Goal: Information Seeking & Learning: Learn about a topic

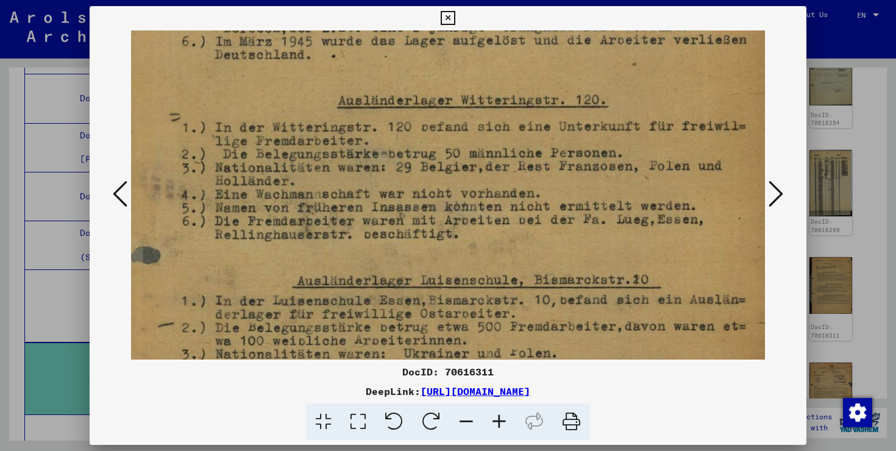
scroll to position [388, 56]
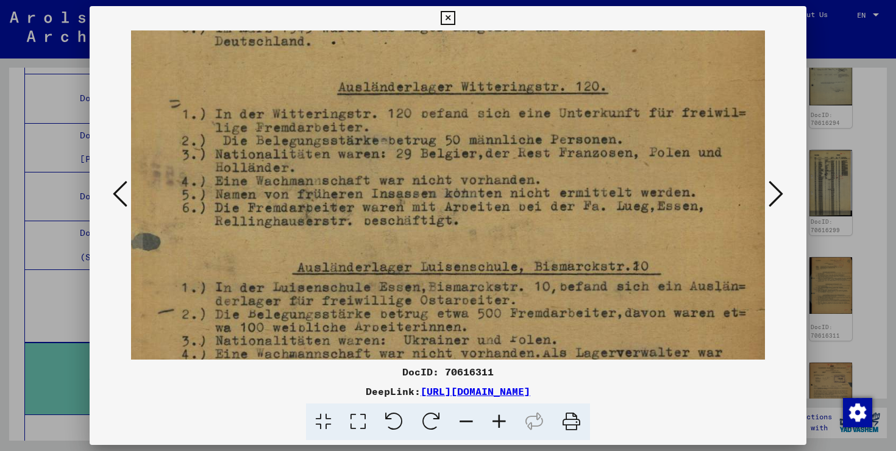
drag, startPoint x: 338, startPoint y: 133, endPoint x: 338, endPoint y: 120, distance: 13.4
click at [338, 120] on img at bounding box center [425, 112] width 700 height 939
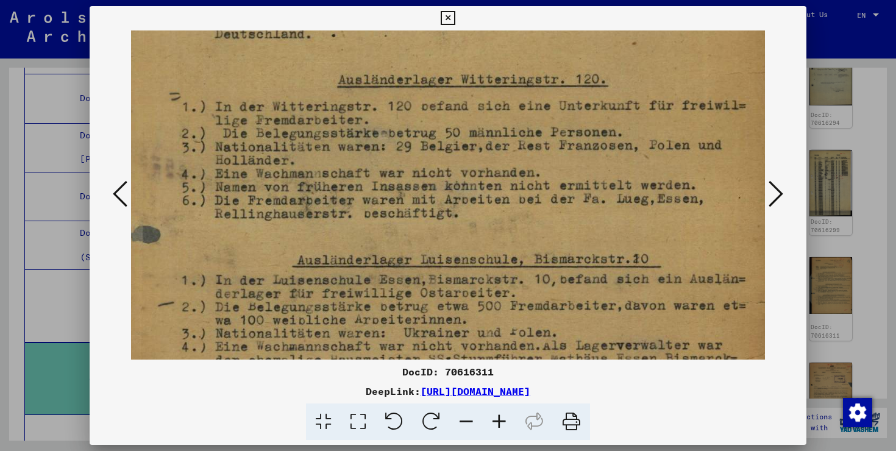
drag, startPoint x: 318, startPoint y: 148, endPoint x: 318, endPoint y: 136, distance: 11.6
click at [318, 136] on img at bounding box center [425, 104] width 700 height 939
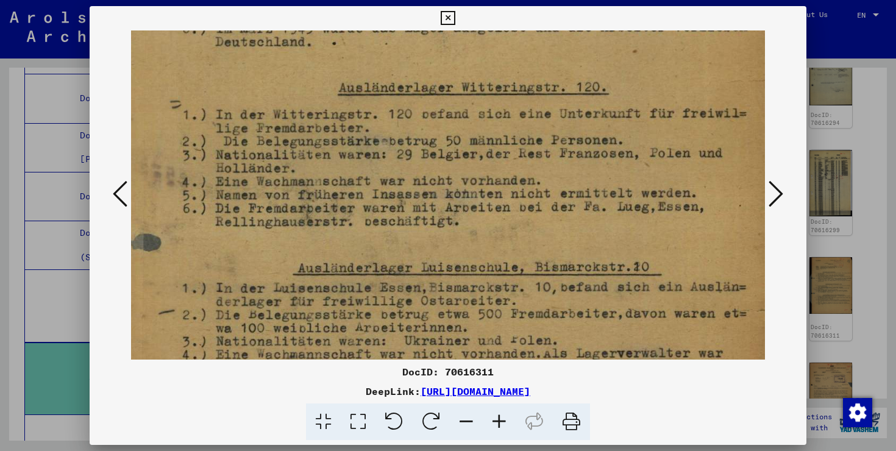
drag, startPoint x: 388, startPoint y: 68, endPoint x: 377, endPoint y: 11, distance: 57.9
click at [389, 79] on img at bounding box center [426, 112] width 700 height 939
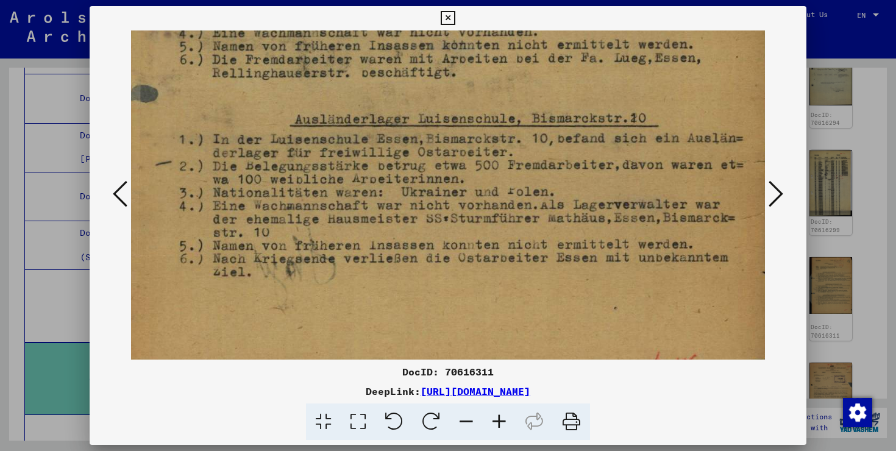
scroll to position [537, 59]
drag, startPoint x: 370, startPoint y: 202, endPoint x: 367, endPoint y: 52, distance: 150.0
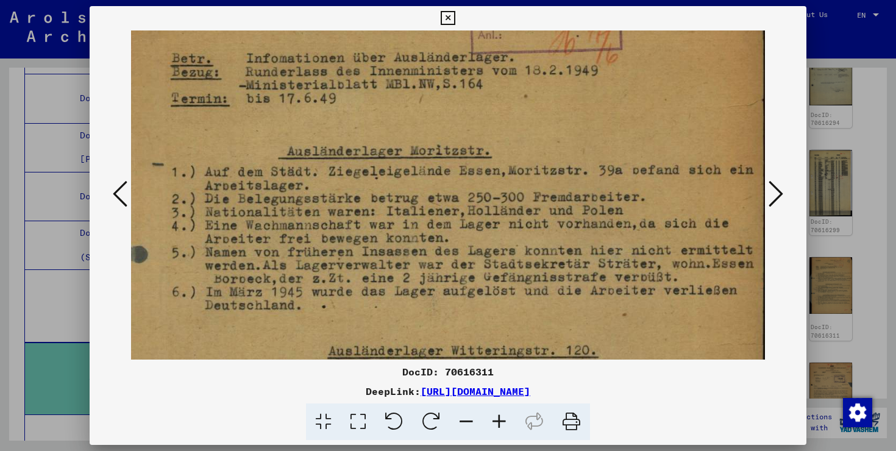
drag, startPoint x: 316, startPoint y: 75, endPoint x: 278, endPoint y: 485, distance: 411.5
click at [278, 451] on html "Search Browse archive Donate Newsletter Help Contact About Us Search Browse arc…" at bounding box center [448, 225] width 896 height 451
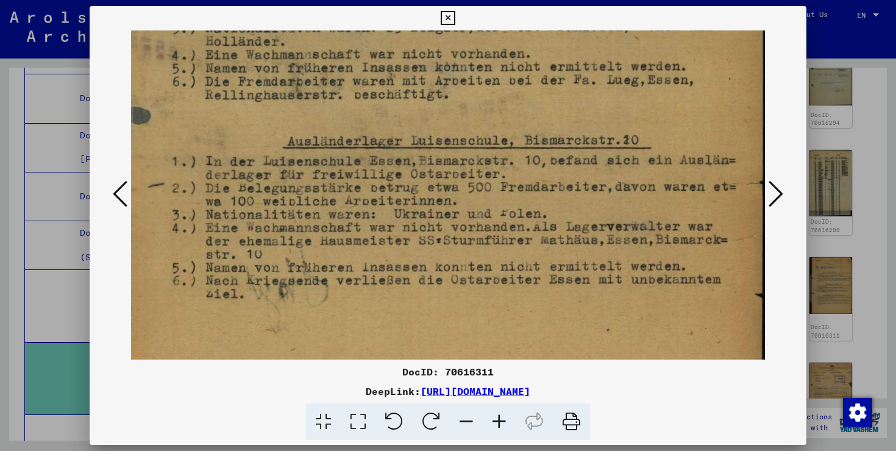
scroll to position [514, 62]
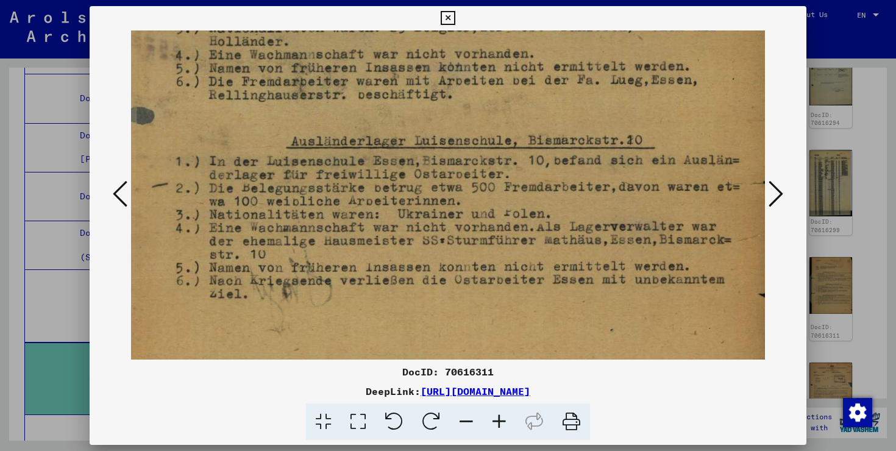
drag, startPoint x: 320, startPoint y: 261, endPoint x: 355, endPoint y: -96, distance: 359.1
click at [355, 0] on html "Search Browse archive Donate Newsletter Help Contact About Us Search Browse arc…" at bounding box center [448, 225] width 896 height 451
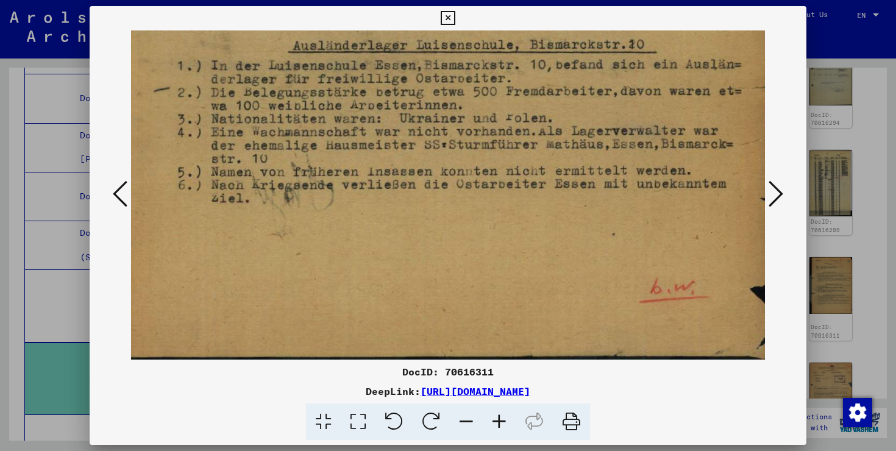
drag, startPoint x: 642, startPoint y: 298, endPoint x: 644, endPoint y: 149, distance: 148.2
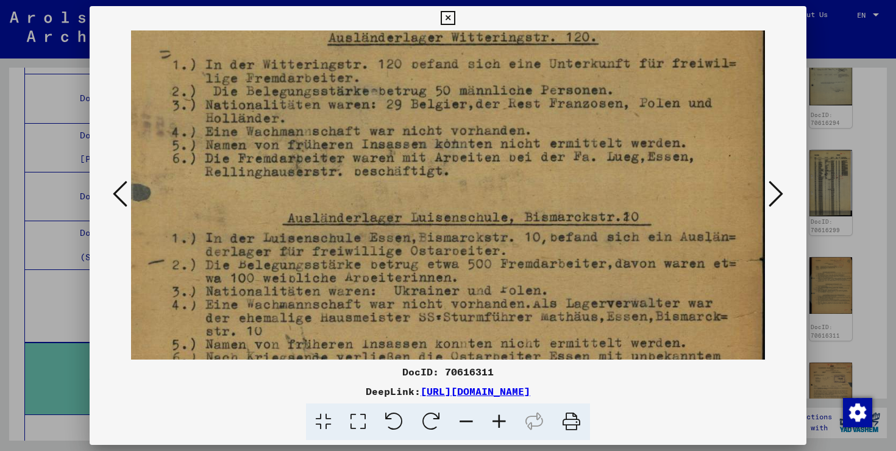
drag, startPoint x: 644, startPoint y: 154, endPoint x: 609, endPoint y: 341, distance: 190.4
click at [610, 340] on img at bounding box center [415, 62] width 700 height 939
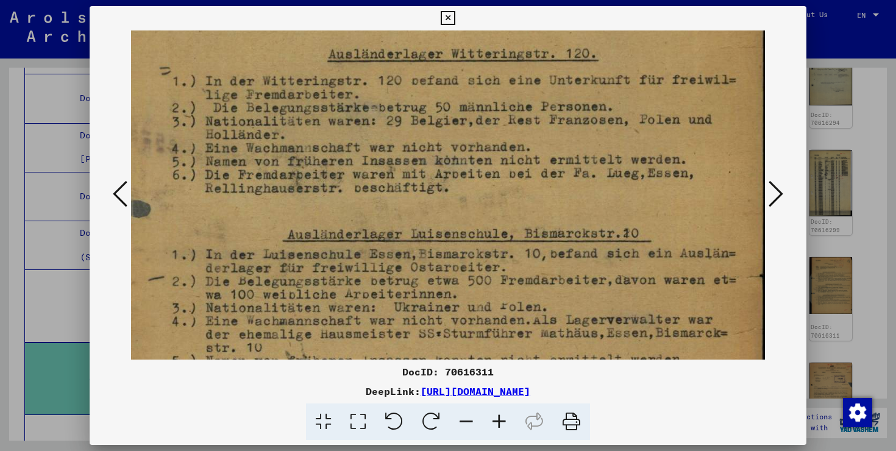
click at [774, 198] on icon at bounding box center [776, 193] width 15 height 29
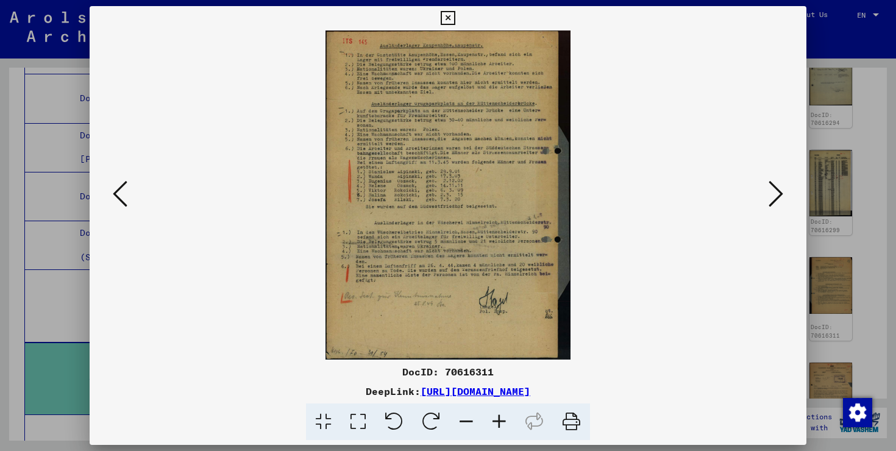
scroll to position [0, 0]
click at [501, 427] on icon at bounding box center [499, 422] width 33 height 37
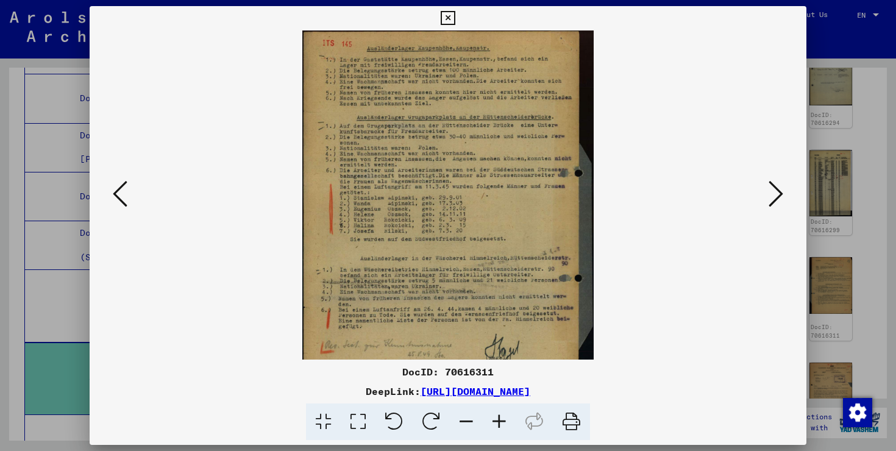
click at [501, 427] on icon at bounding box center [499, 422] width 33 height 37
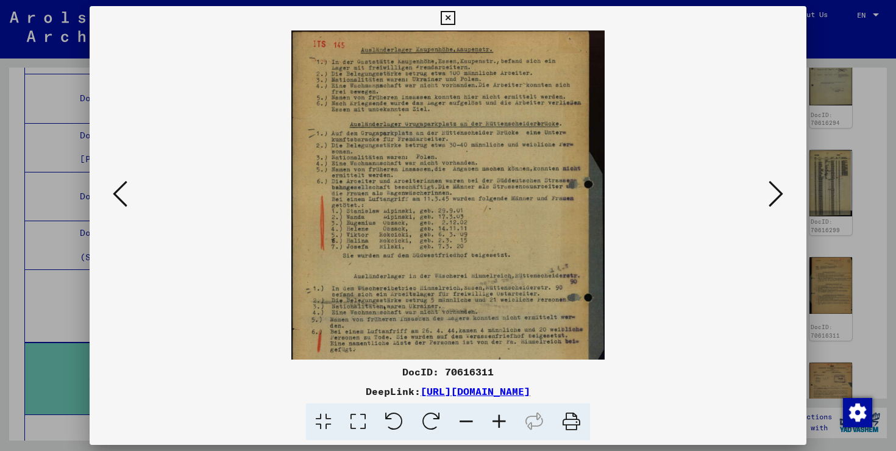
click at [501, 427] on icon at bounding box center [499, 422] width 33 height 37
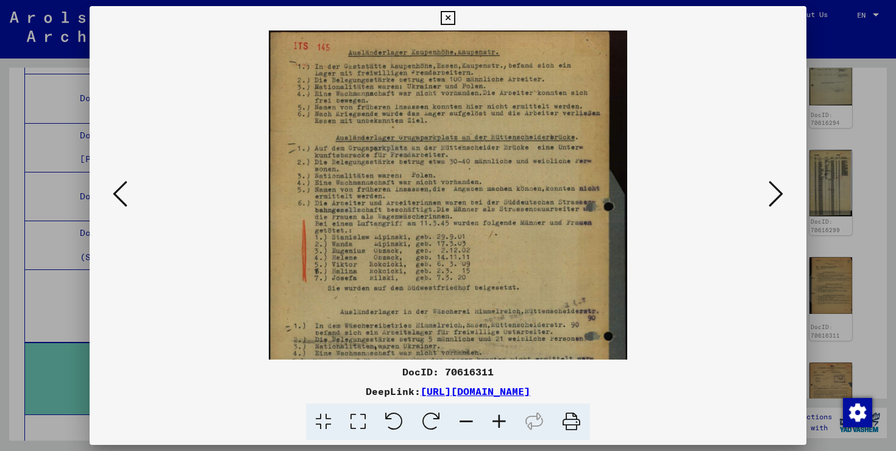
click at [501, 427] on icon at bounding box center [499, 422] width 33 height 37
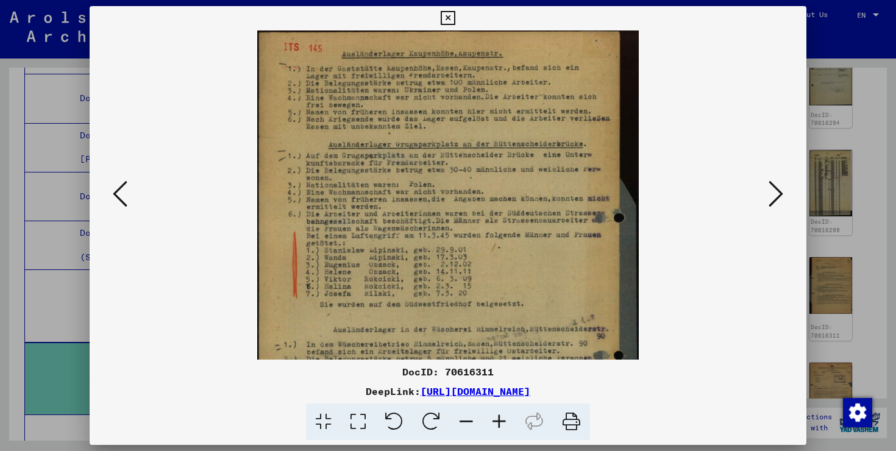
click at [501, 427] on icon at bounding box center [499, 422] width 33 height 37
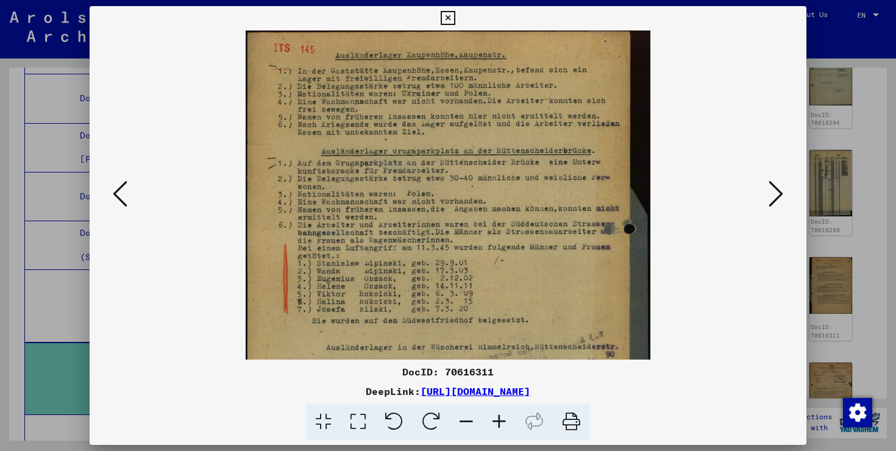
click at [501, 427] on icon at bounding box center [499, 422] width 33 height 37
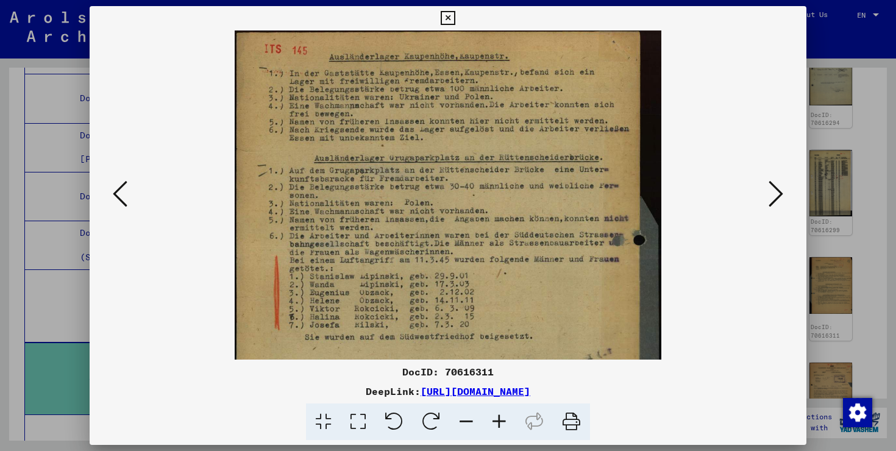
click at [501, 427] on icon at bounding box center [499, 422] width 33 height 37
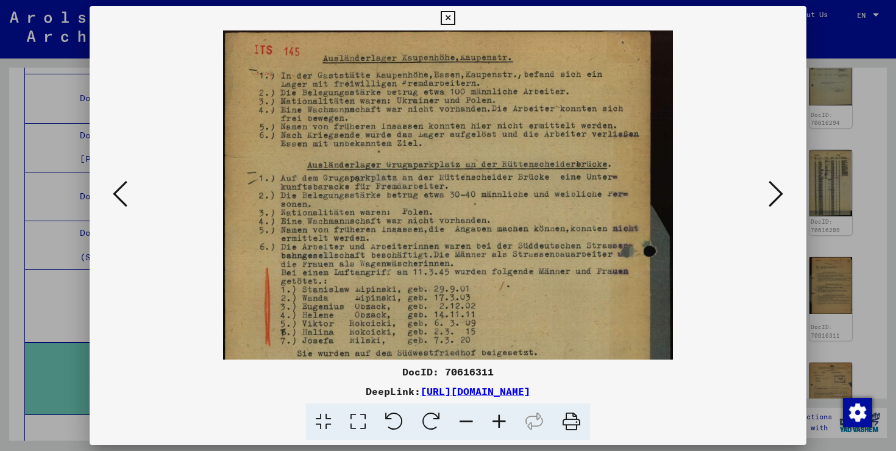
click at [501, 427] on icon at bounding box center [499, 422] width 33 height 37
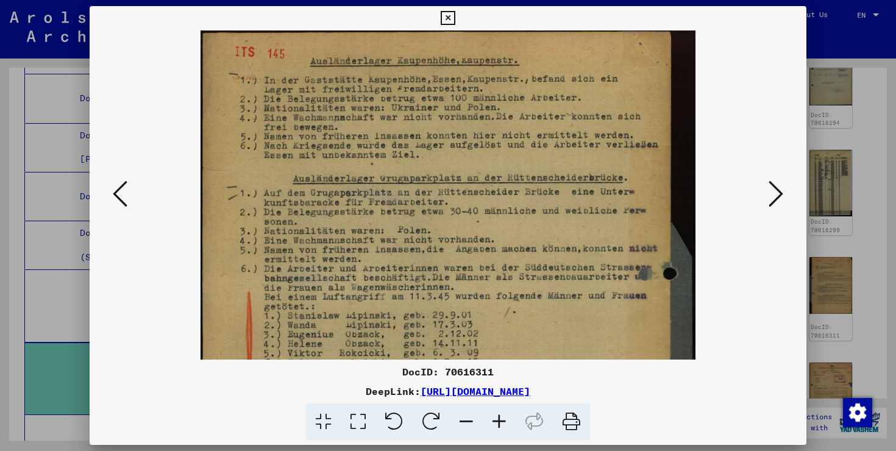
click at [501, 427] on icon at bounding box center [499, 422] width 33 height 37
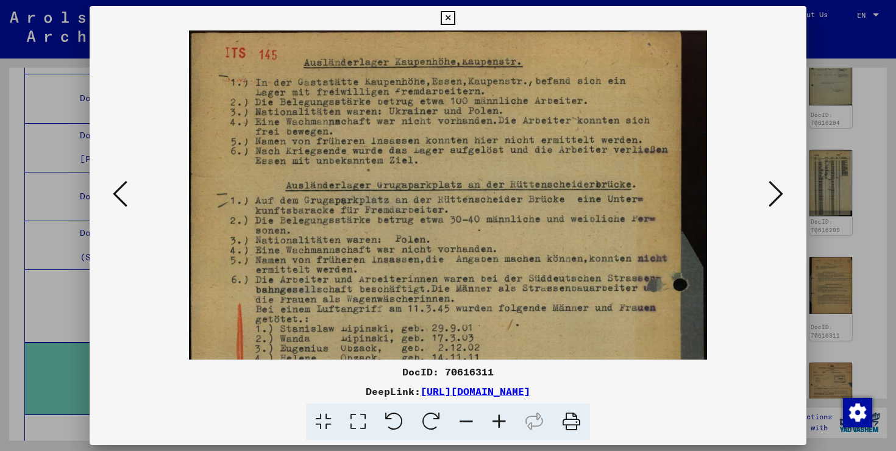
click at [501, 427] on icon at bounding box center [499, 422] width 33 height 37
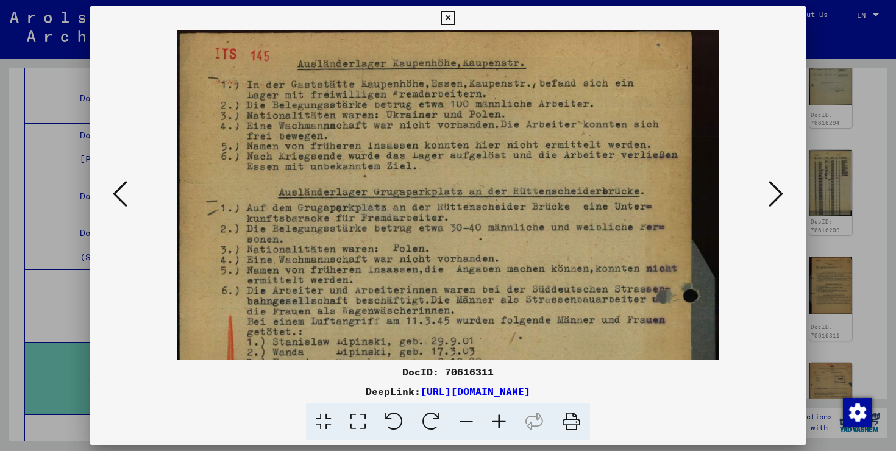
click at [501, 427] on icon at bounding box center [499, 422] width 33 height 37
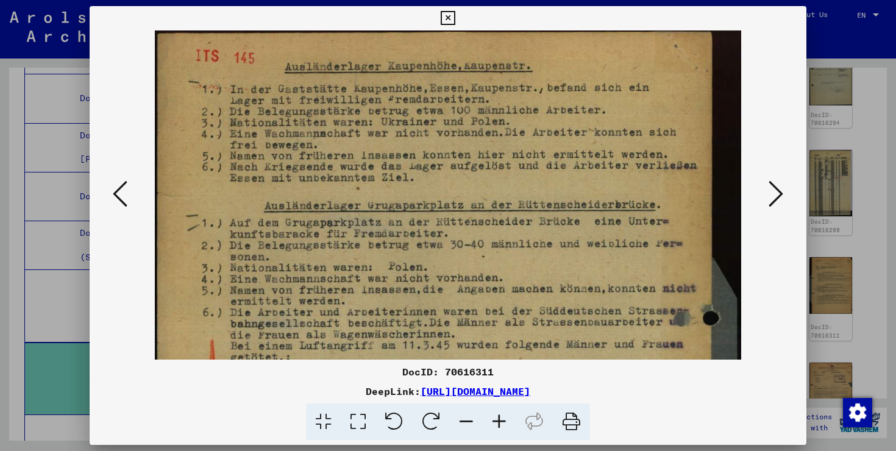
click at [501, 427] on icon at bounding box center [499, 422] width 33 height 37
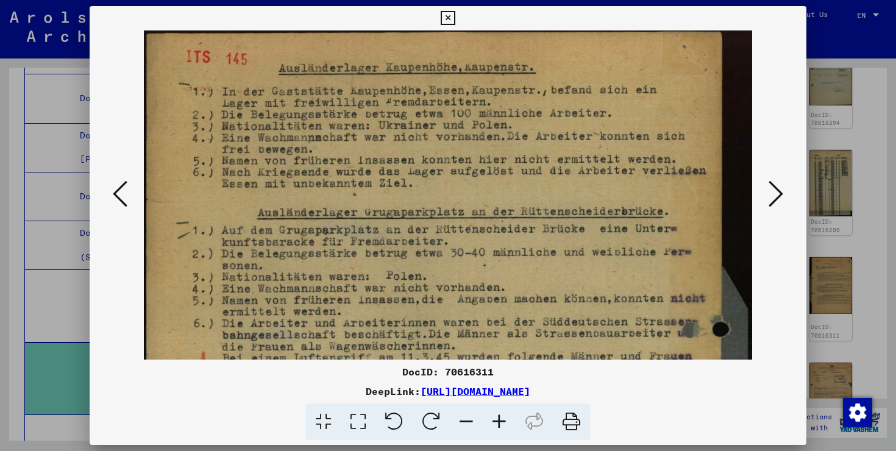
click at [501, 427] on icon at bounding box center [499, 422] width 33 height 37
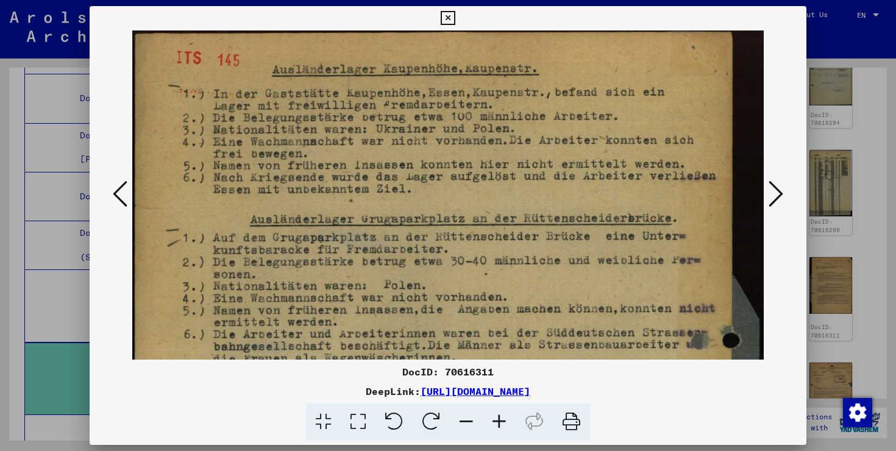
click at [501, 427] on icon at bounding box center [499, 422] width 33 height 37
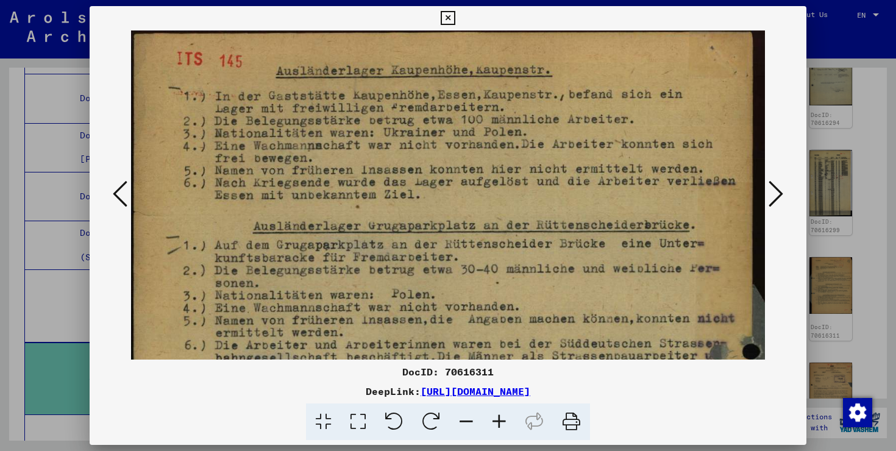
drag, startPoint x: 513, startPoint y: 227, endPoint x: 513, endPoint y: 296, distance: 69.5
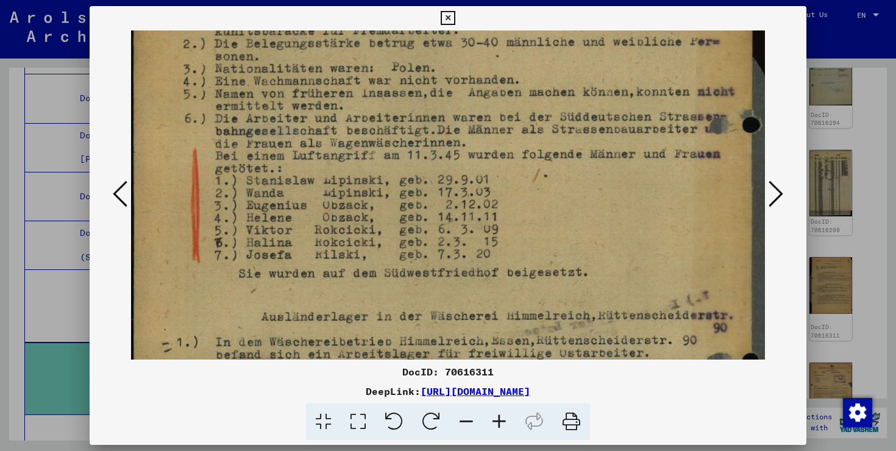
drag, startPoint x: 369, startPoint y: 173, endPoint x: 380, endPoint y: -54, distance: 227.1
click at [380, 0] on html "Search Browse archive Donate Newsletter Help Contact About Us Search Browse arc…" at bounding box center [448, 225] width 896 height 451
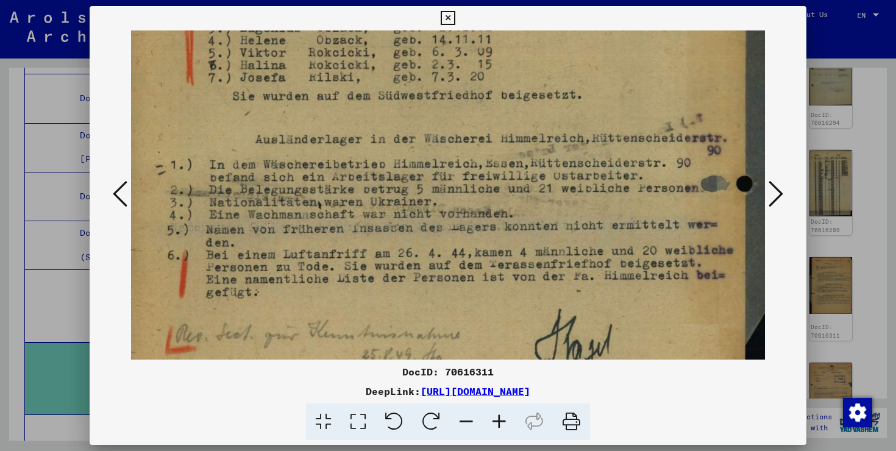
scroll to position [218, 17]
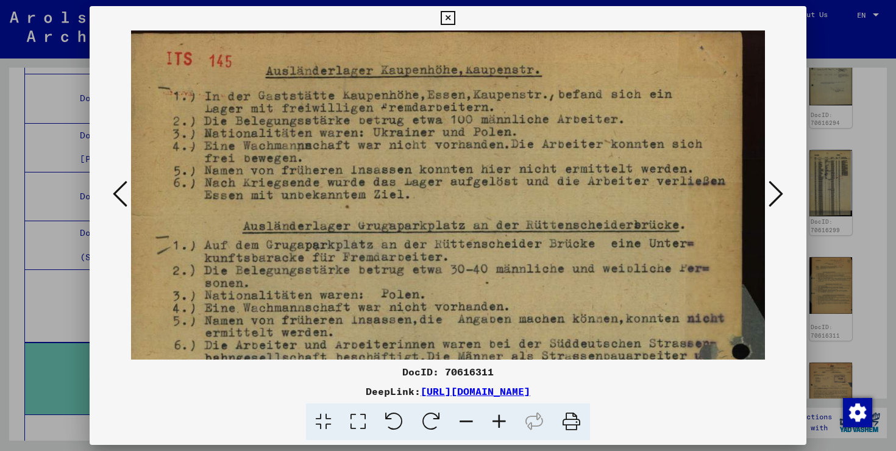
drag, startPoint x: 365, startPoint y: 216, endPoint x: 366, endPoint y: 466, distance: 250.0
click at [366, 451] on html "Search Browse archive Donate Newsletter Help Contact About Us Search Browse arc…" at bounding box center [448, 225] width 896 height 451
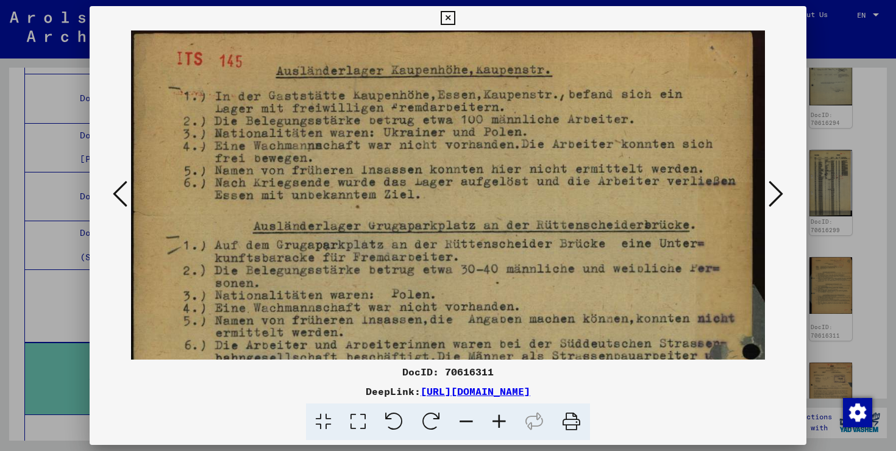
drag, startPoint x: 331, startPoint y: 279, endPoint x: 363, endPoint y: 299, distance: 38.1
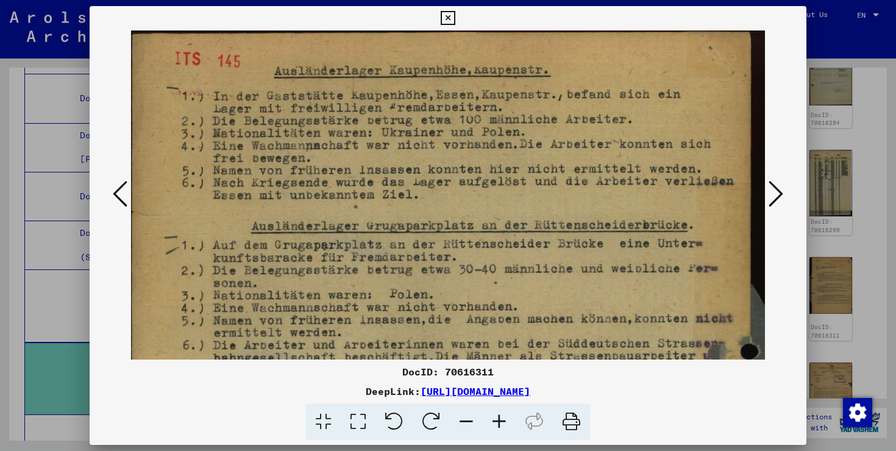
click at [784, 194] on button at bounding box center [776, 194] width 22 height 35
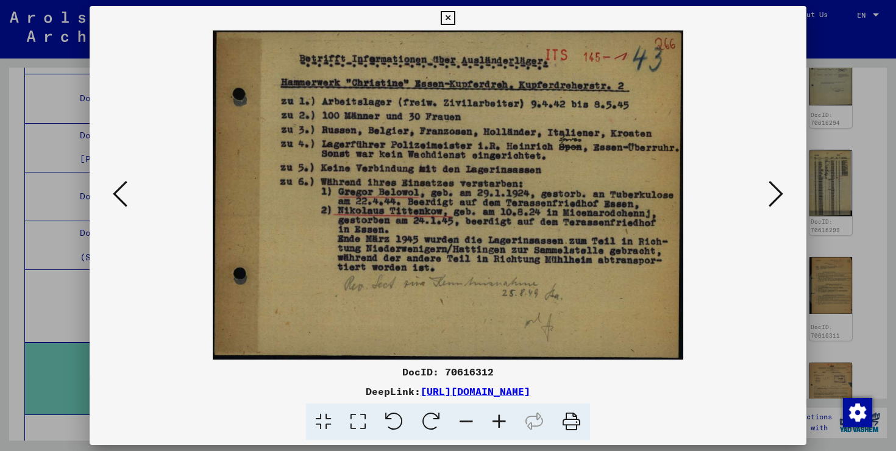
click at [784, 194] on button at bounding box center [776, 194] width 22 height 35
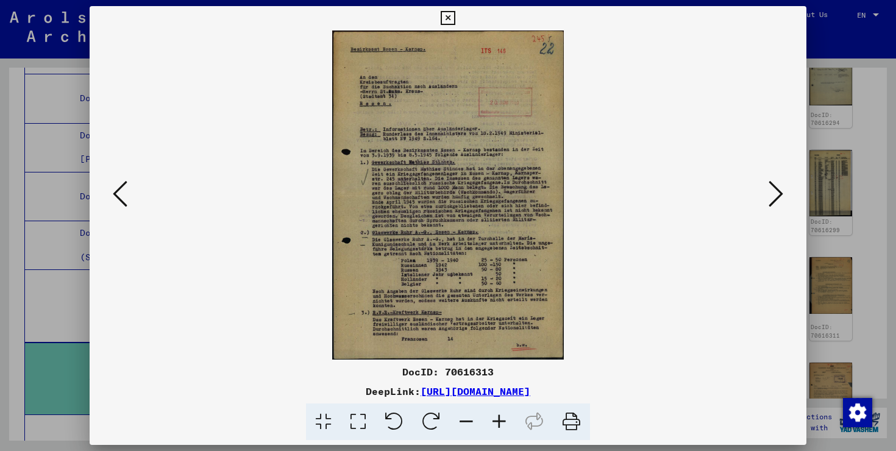
click at [784, 194] on button at bounding box center [776, 194] width 22 height 35
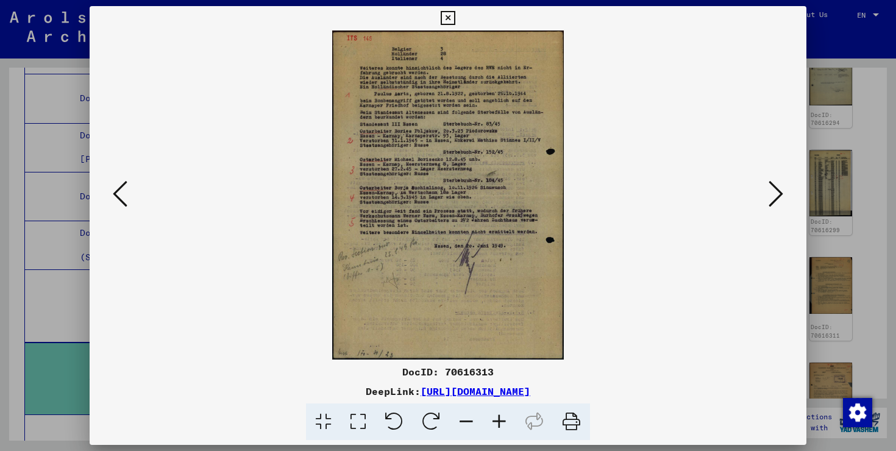
click at [784, 194] on button at bounding box center [776, 194] width 22 height 35
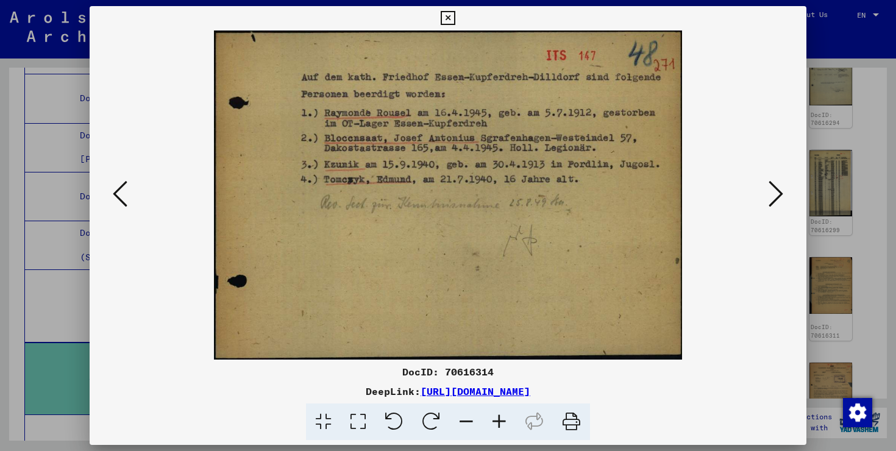
click at [784, 194] on button at bounding box center [776, 194] width 22 height 35
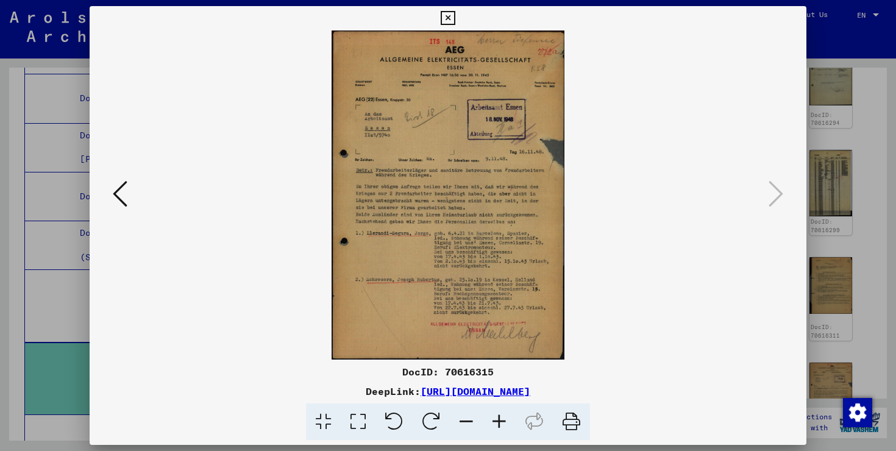
click at [117, 205] on icon at bounding box center [120, 193] width 15 height 29
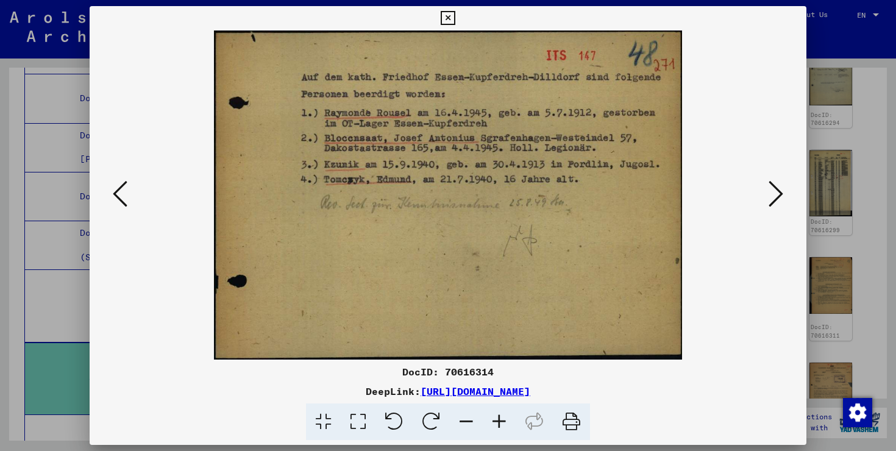
click at [117, 205] on icon at bounding box center [120, 193] width 15 height 29
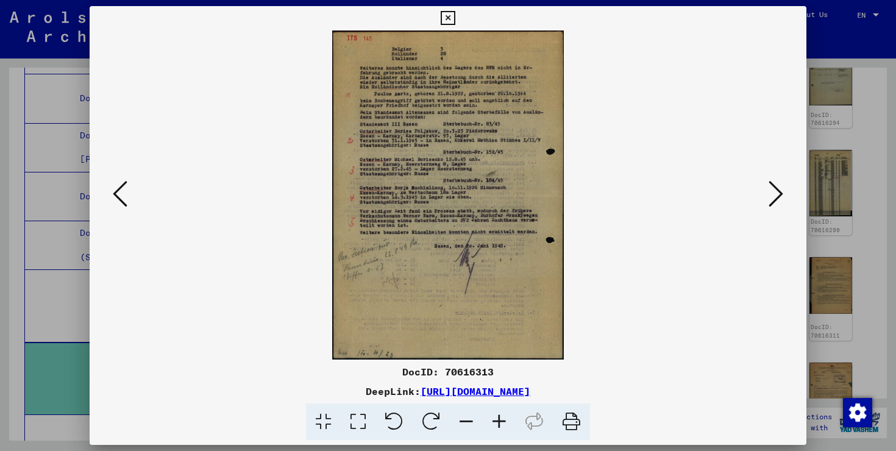
click at [117, 205] on icon at bounding box center [120, 193] width 15 height 29
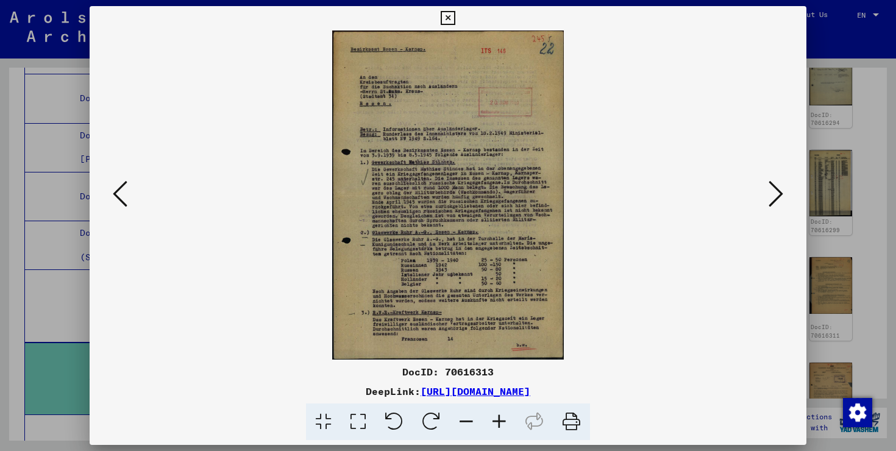
click at [117, 205] on icon at bounding box center [120, 193] width 15 height 29
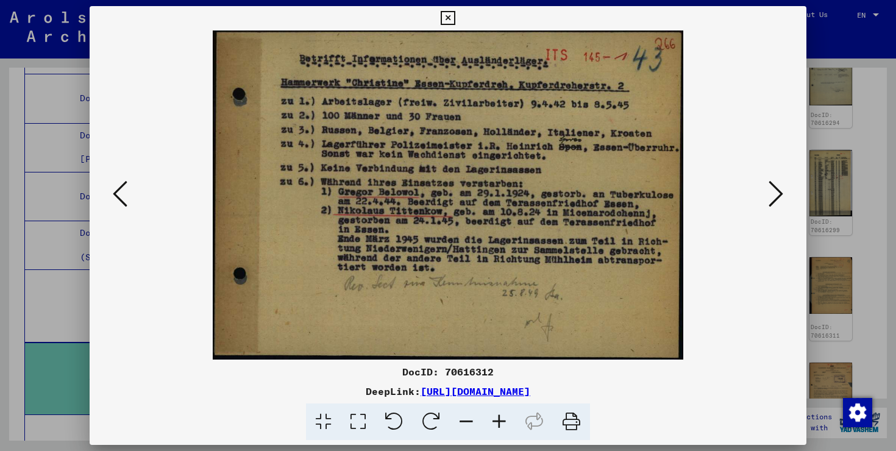
click at [117, 205] on icon at bounding box center [120, 193] width 15 height 29
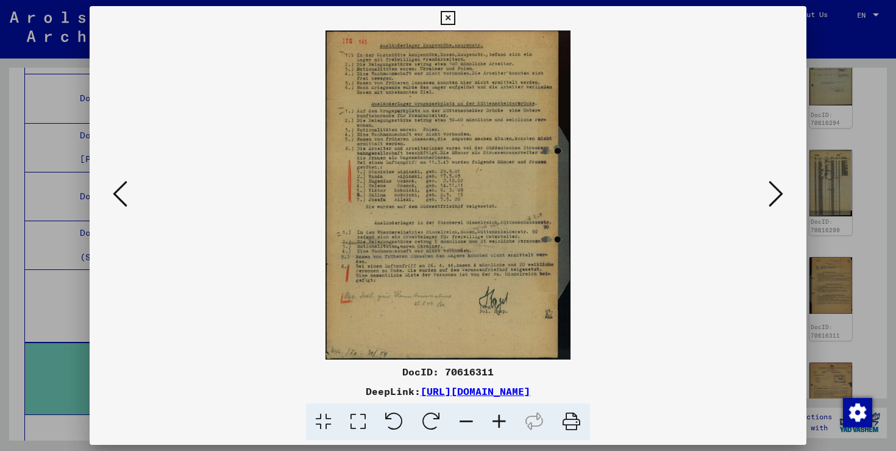
click at [117, 205] on icon at bounding box center [120, 193] width 15 height 29
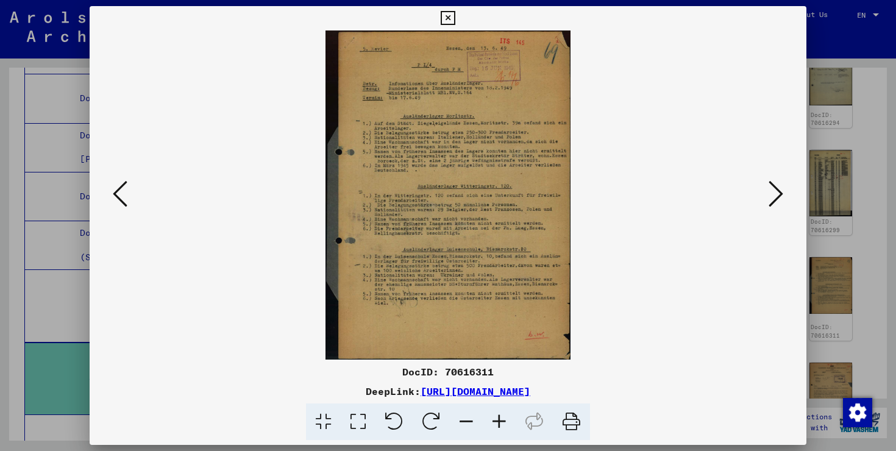
click at [498, 421] on icon at bounding box center [499, 422] width 33 height 37
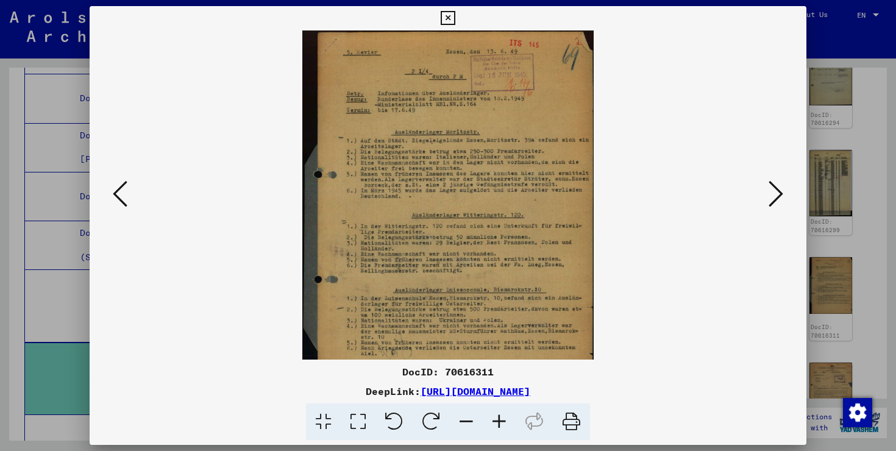
click at [498, 421] on icon at bounding box center [499, 422] width 33 height 37
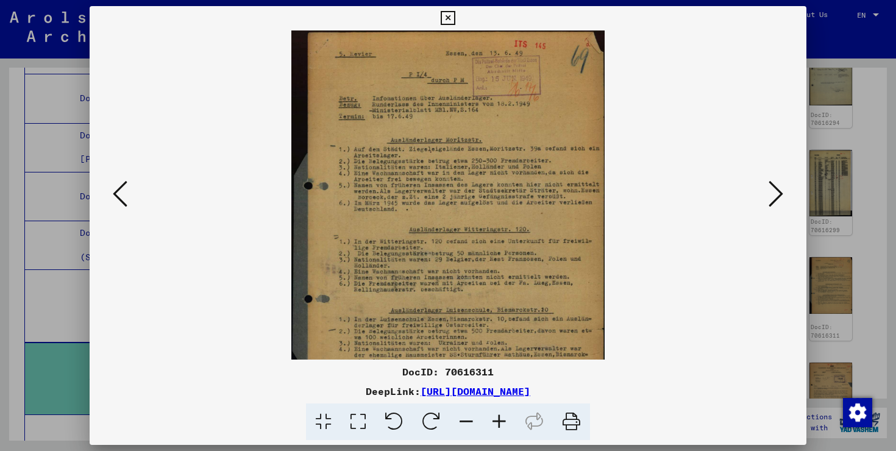
click at [498, 421] on icon at bounding box center [499, 422] width 33 height 37
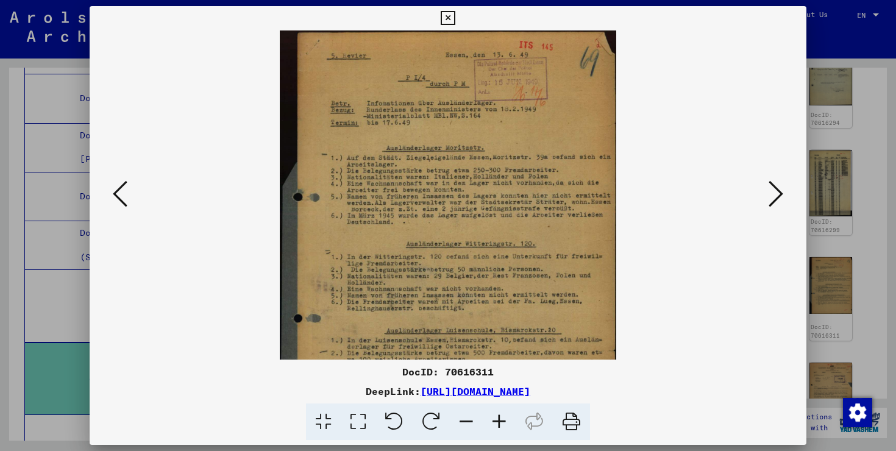
click at [498, 421] on icon at bounding box center [499, 422] width 33 height 37
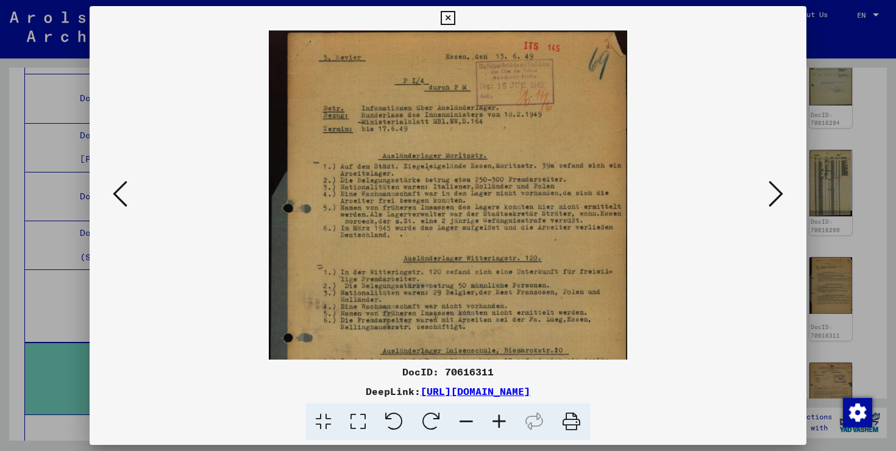
click at [498, 421] on icon at bounding box center [499, 422] width 33 height 37
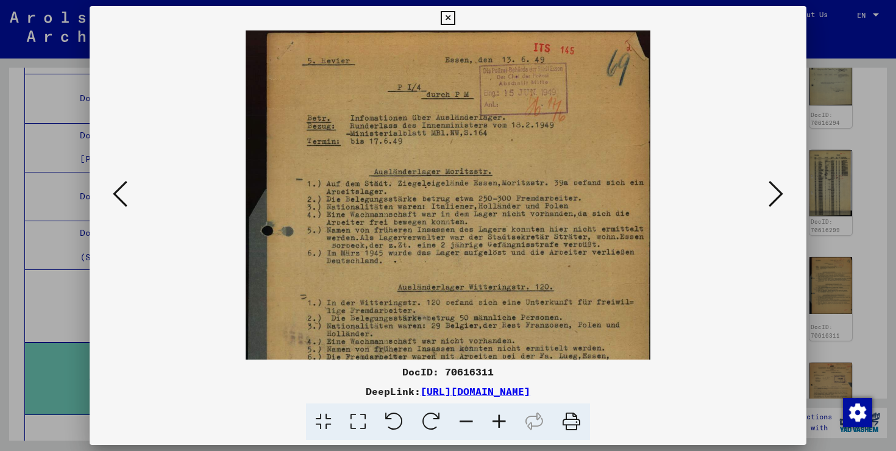
click at [498, 421] on icon at bounding box center [499, 422] width 33 height 37
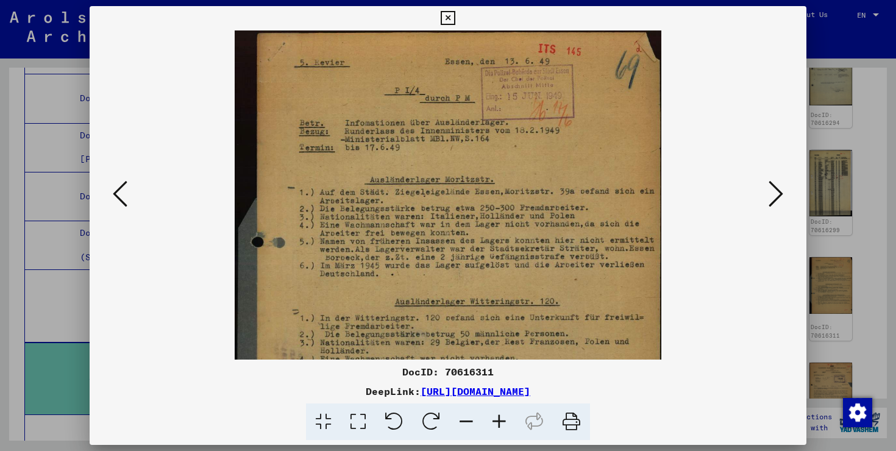
click at [778, 200] on icon at bounding box center [776, 193] width 15 height 29
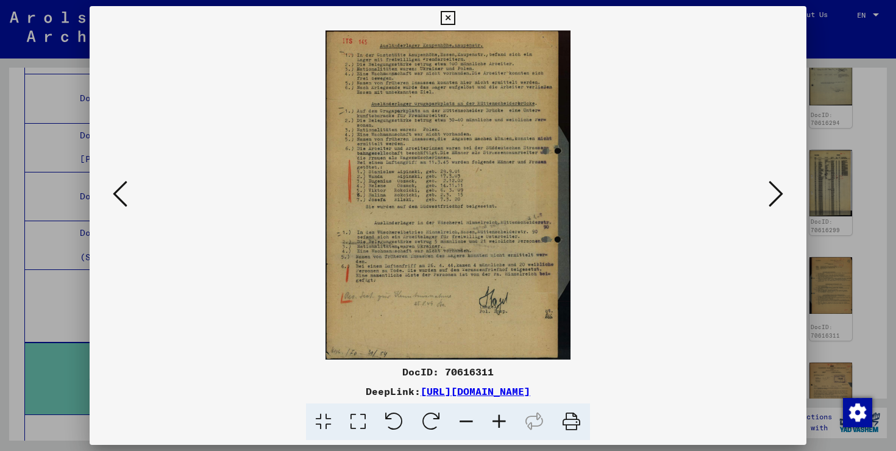
click at [502, 426] on icon at bounding box center [499, 422] width 33 height 37
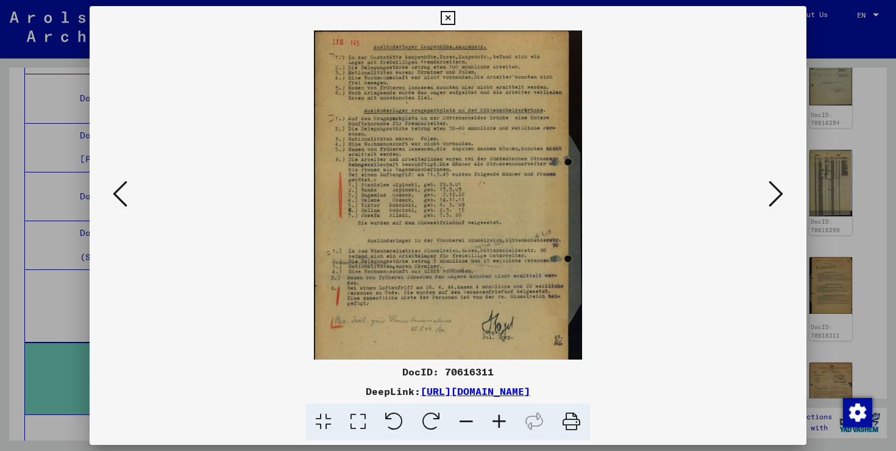
click at [502, 426] on icon at bounding box center [499, 422] width 33 height 37
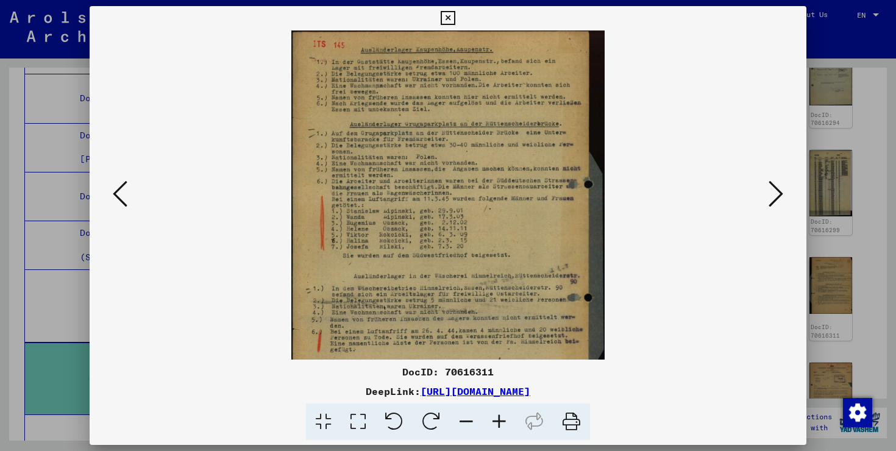
click at [502, 426] on icon at bounding box center [499, 422] width 33 height 37
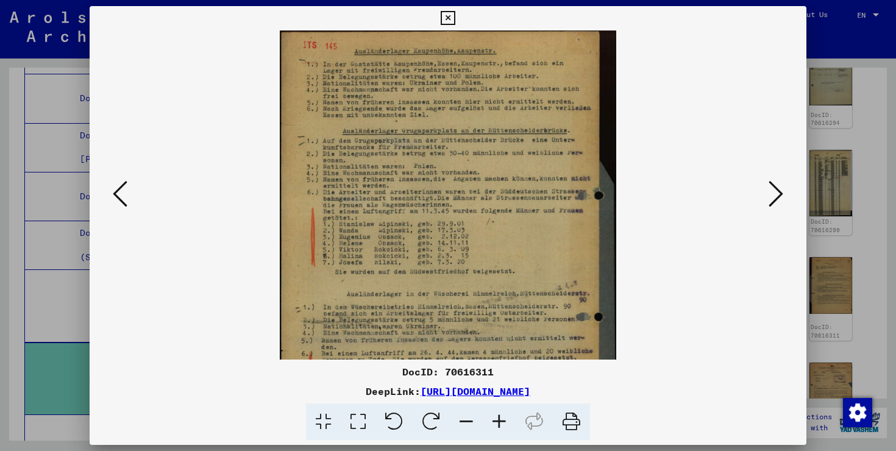
click at [502, 426] on icon at bounding box center [499, 422] width 33 height 37
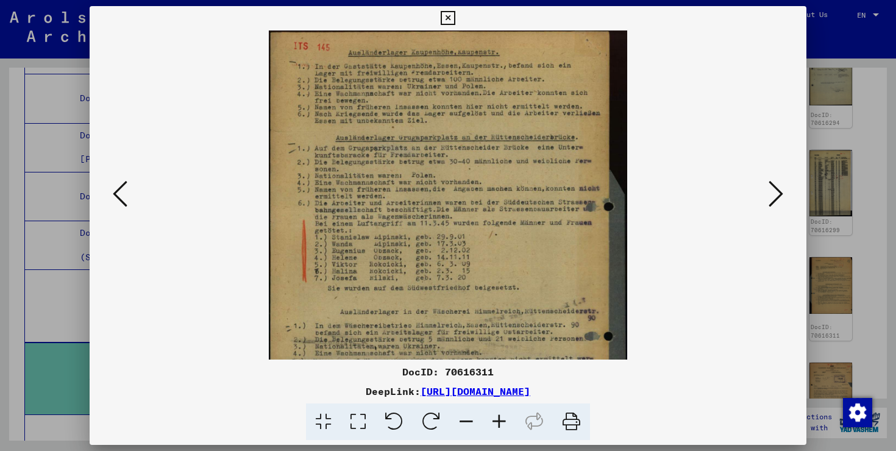
click at [502, 426] on icon at bounding box center [499, 422] width 33 height 37
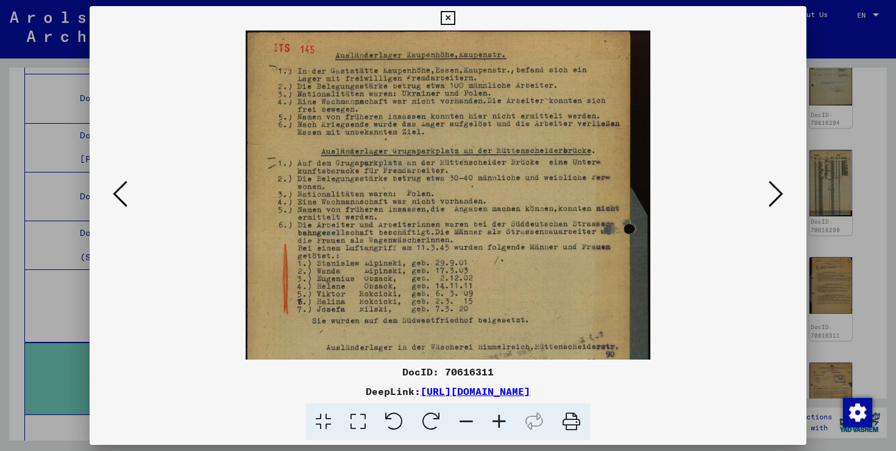
click at [502, 426] on icon at bounding box center [499, 422] width 33 height 37
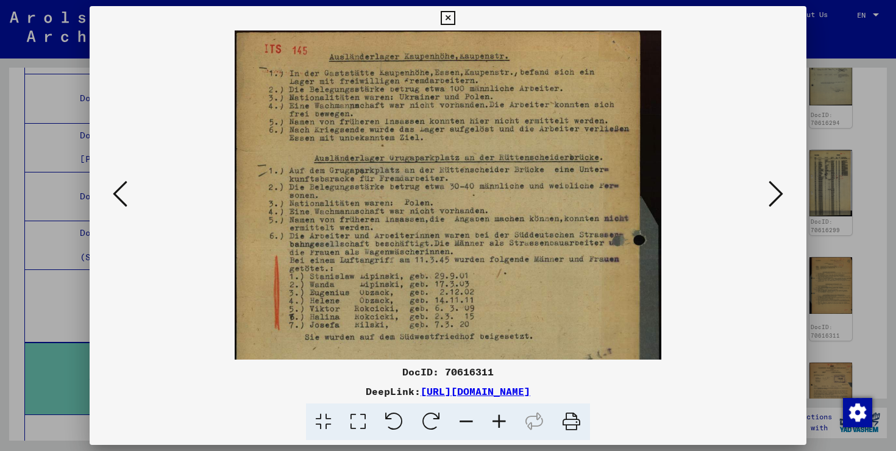
click at [502, 426] on icon at bounding box center [499, 422] width 33 height 37
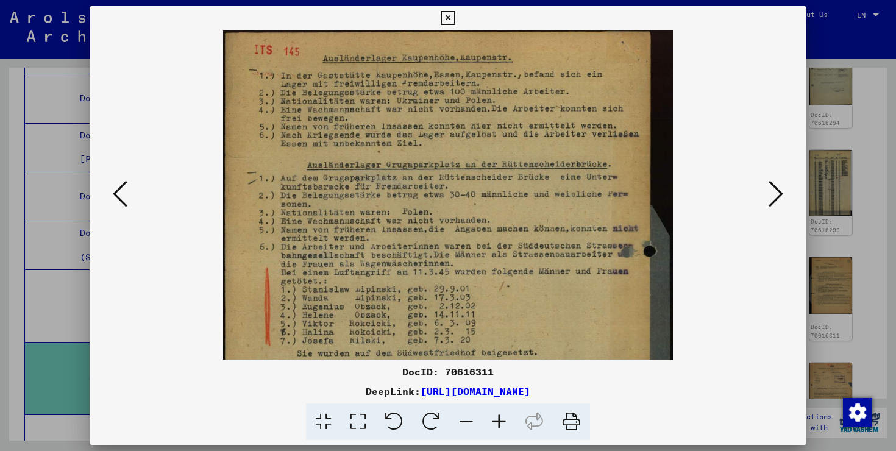
click at [502, 426] on icon at bounding box center [499, 422] width 33 height 37
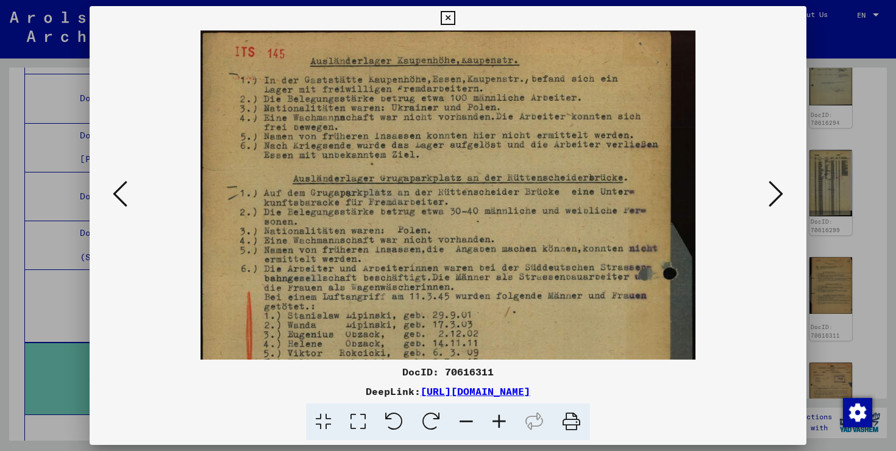
click at [502, 426] on icon at bounding box center [499, 422] width 33 height 37
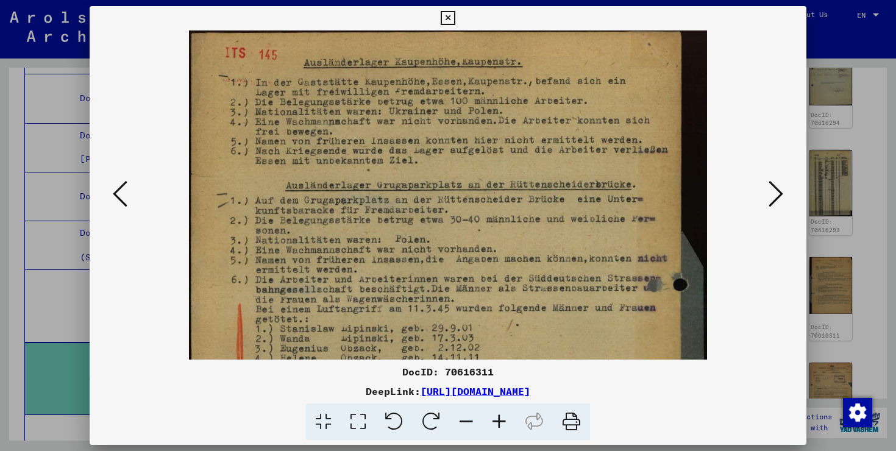
click at [502, 426] on icon at bounding box center [499, 422] width 33 height 37
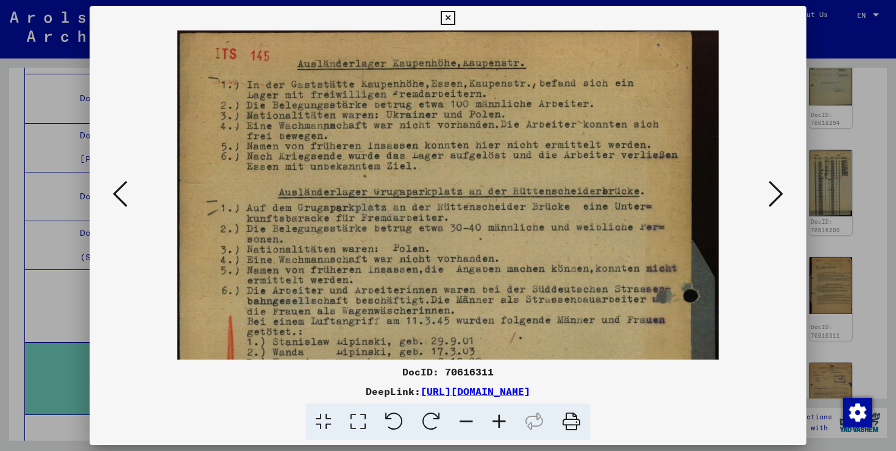
click at [502, 426] on icon at bounding box center [499, 422] width 33 height 37
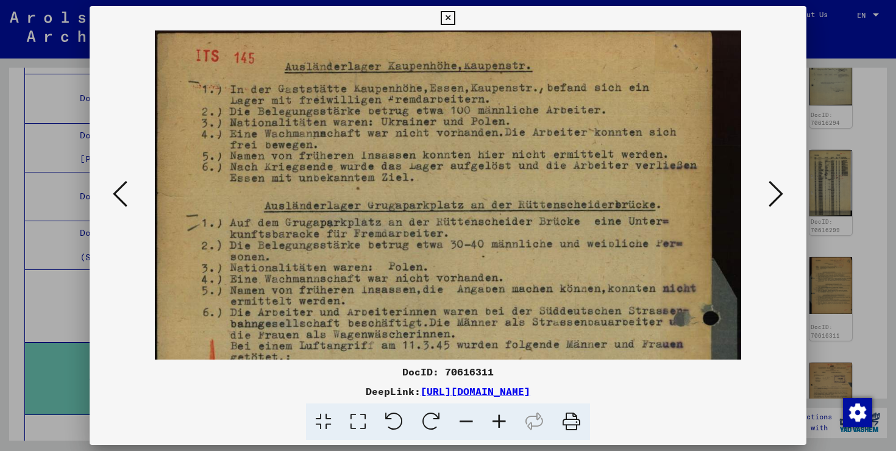
click at [502, 426] on icon at bounding box center [499, 422] width 33 height 37
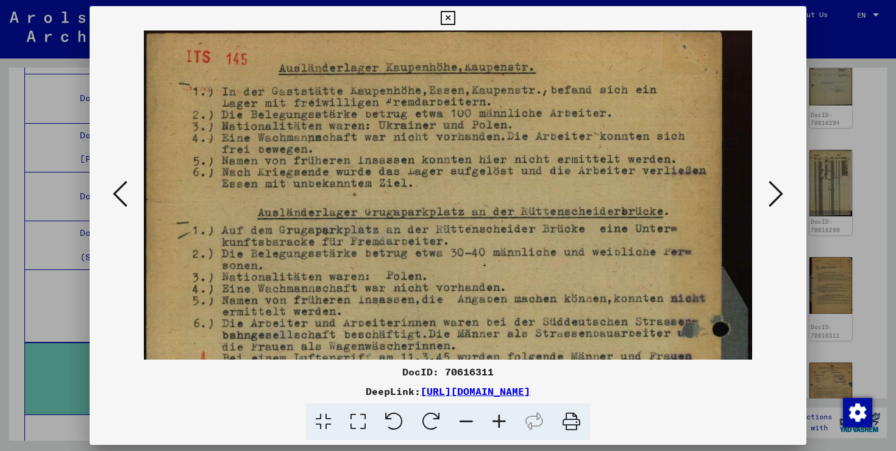
click at [502, 426] on icon at bounding box center [499, 422] width 33 height 37
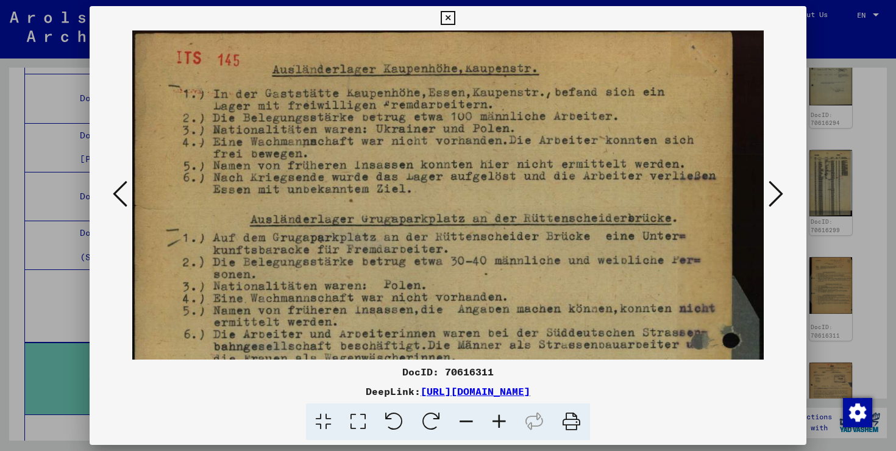
click at [502, 426] on icon at bounding box center [499, 422] width 33 height 37
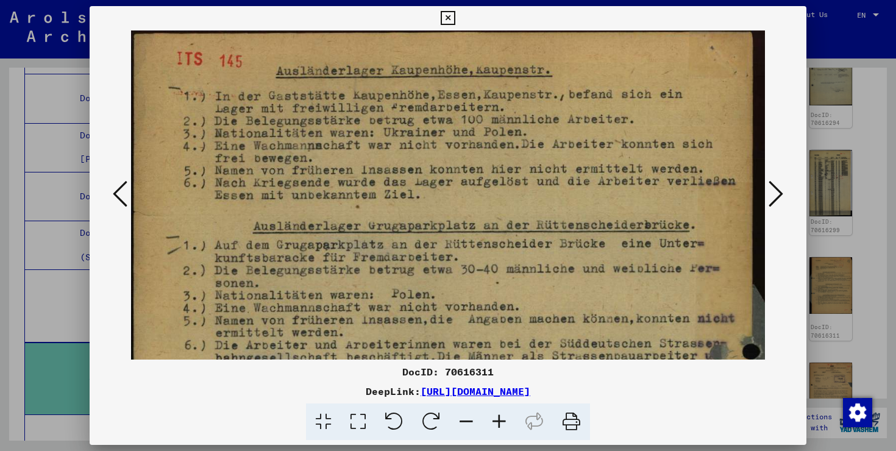
click at [502, 426] on icon at bounding box center [499, 422] width 33 height 37
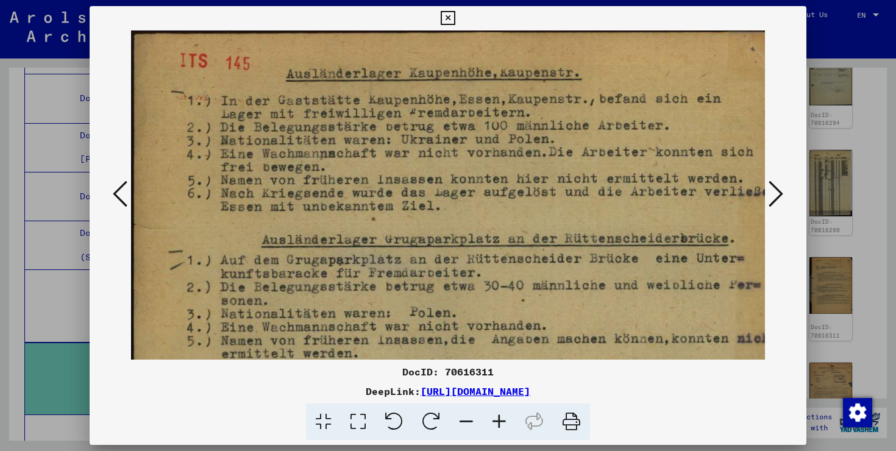
click at [502, 426] on icon at bounding box center [499, 422] width 33 height 37
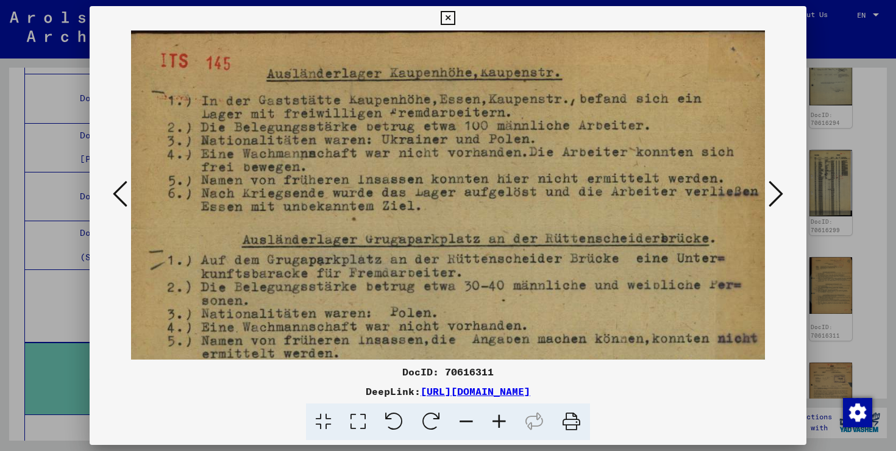
scroll to position [0, 25]
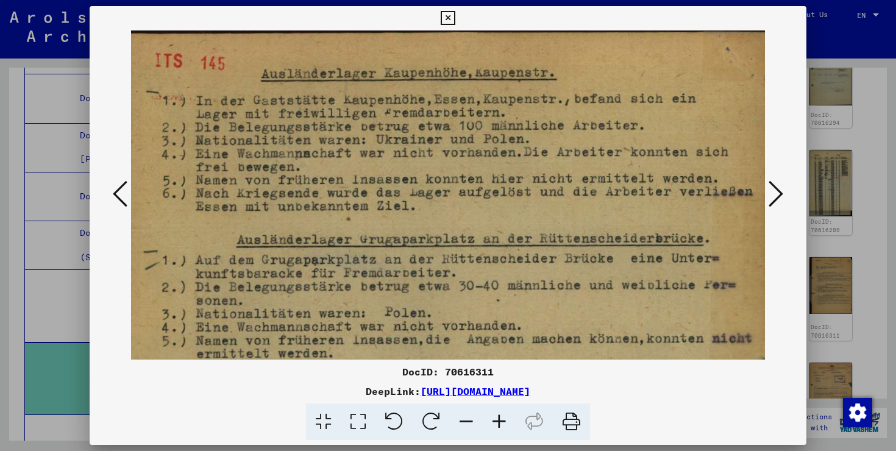
drag, startPoint x: 574, startPoint y: 263, endPoint x: 549, endPoint y: 263, distance: 25.0
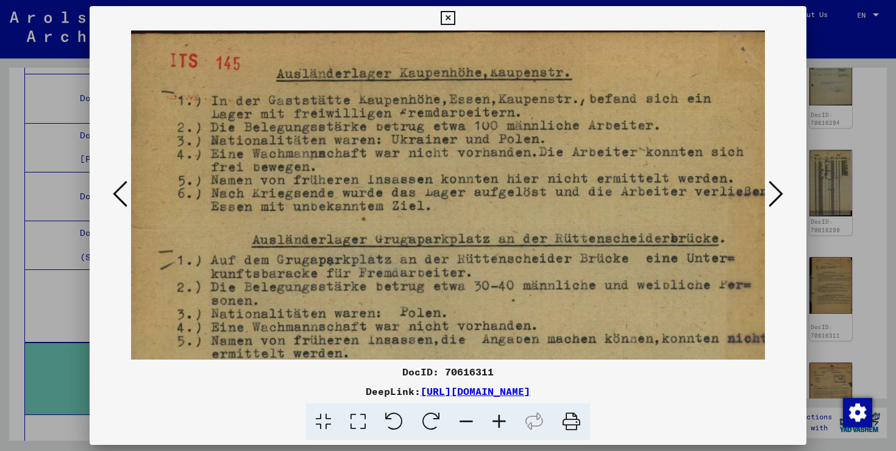
scroll to position [0, 9]
drag, startPoint x: 360, startPoint y: 93, endPoint x: 377, endPoint y: 116, distance: 28.4
click at [873, 333] on div at bounding box center [448, 225] width 896 height 451
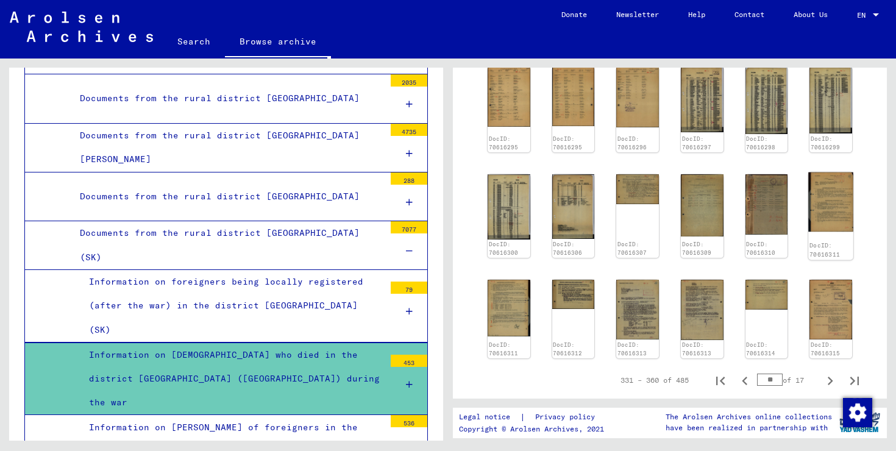
scroll to position [501, 0]
click at [836, 172] on img at bounding box center [831, 202] width 45 height 60
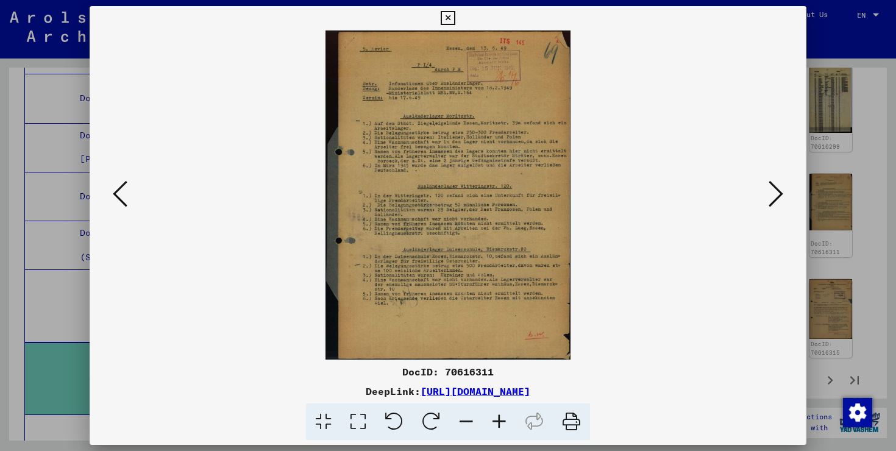
click at [497, 426] on icon at bounding box center [499, 422] width 33 height 37
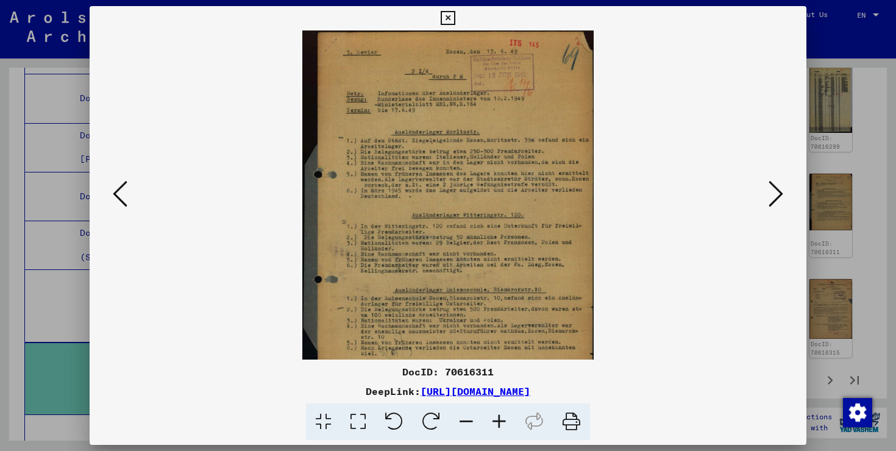
click at [497, 426] on icon at bounding box center [499, 422] width 33 height 37
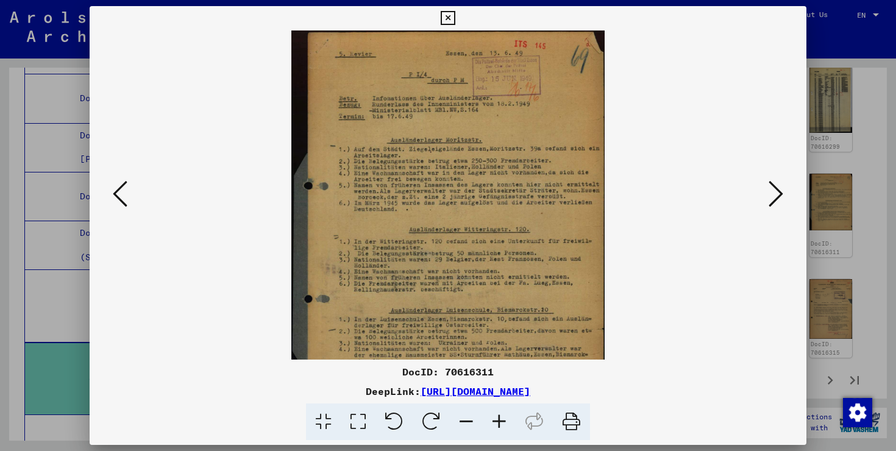
click at [497, 426] on icon at bounding box center [499, 422] width 33 height 37
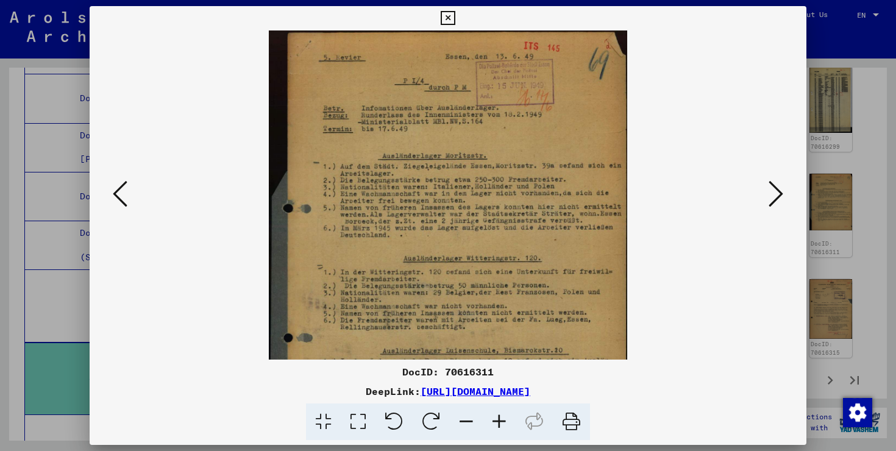
click at [497, 426] on icon at bounding box center [499, 422] width 33 height 37
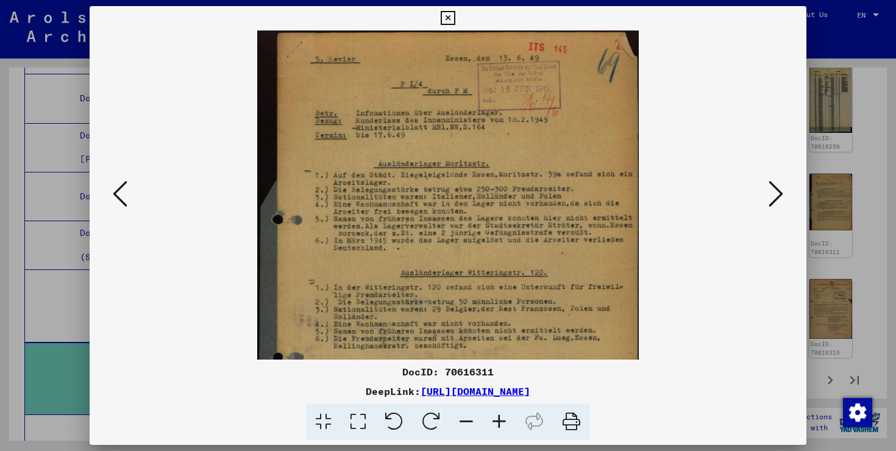
click at [497, 426] on icon at bounding box center [499, 422] width 33 height 37
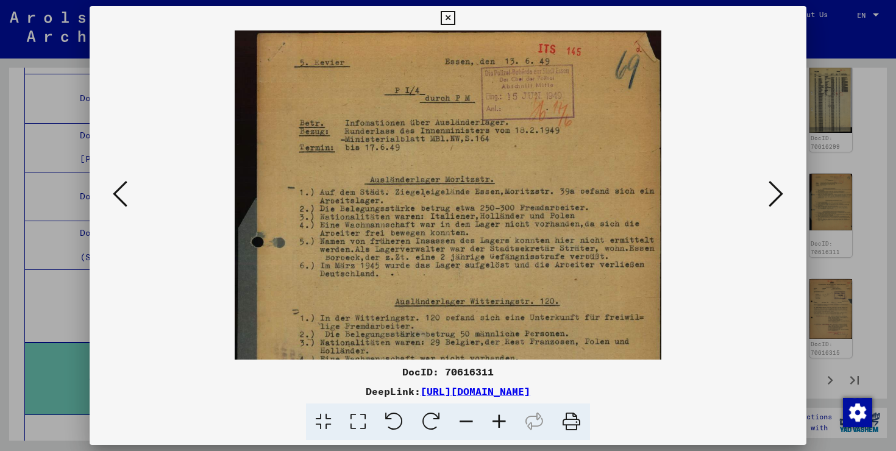
click at [497, 426] on icon at bounding box center [499, 422] width 33 height 37
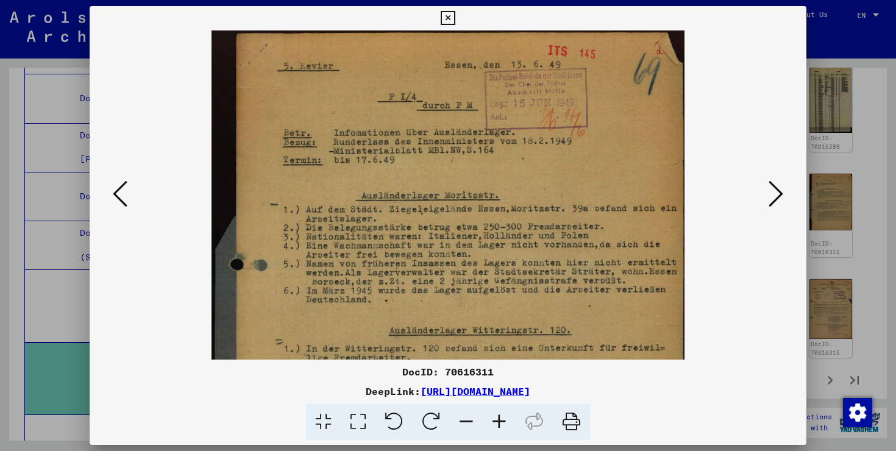
click at [497, 426] on icon at bounding box center [499, 422] width 33 height 37
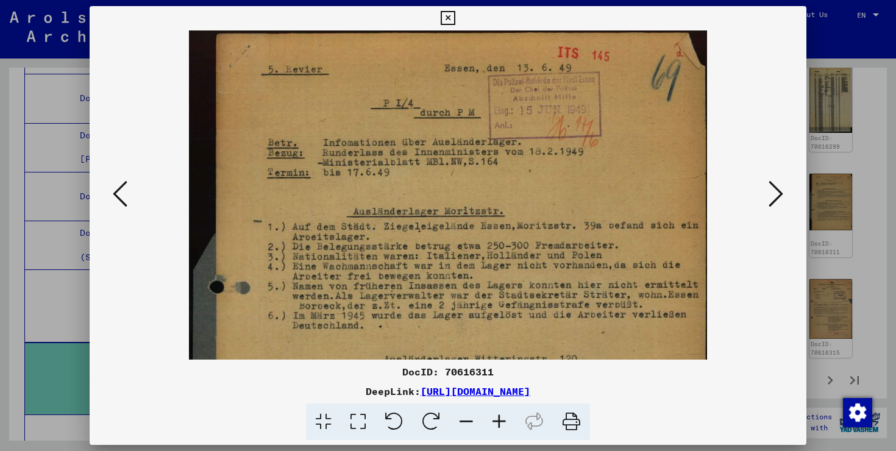
click at [497, 426] on icon at bounding box center [499, 422] width 33 height 37
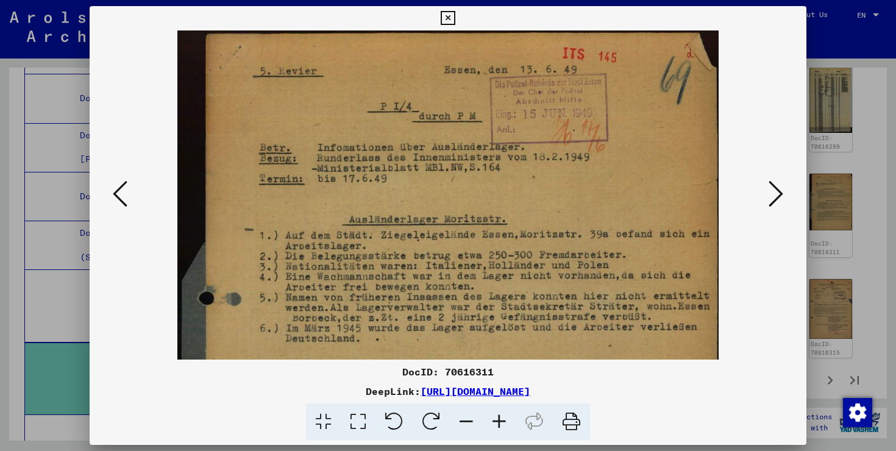
click at [497, 426] on icon at bounding box center [499, 422] width 33 height 37
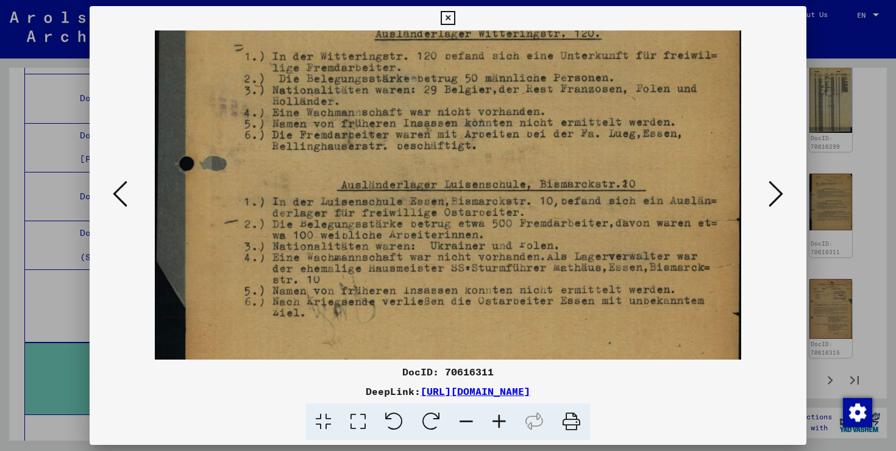
drag, startPoint x: 554, startPoint y: 325, endPoint x: 592, endPoint y: -44, distance: 370.9
click at [592, 0] on html "Search Browse archive Donate Newsletter Help Contact About Us Search Browse arc…" at bounding box center [448, 225] width 896 height 451
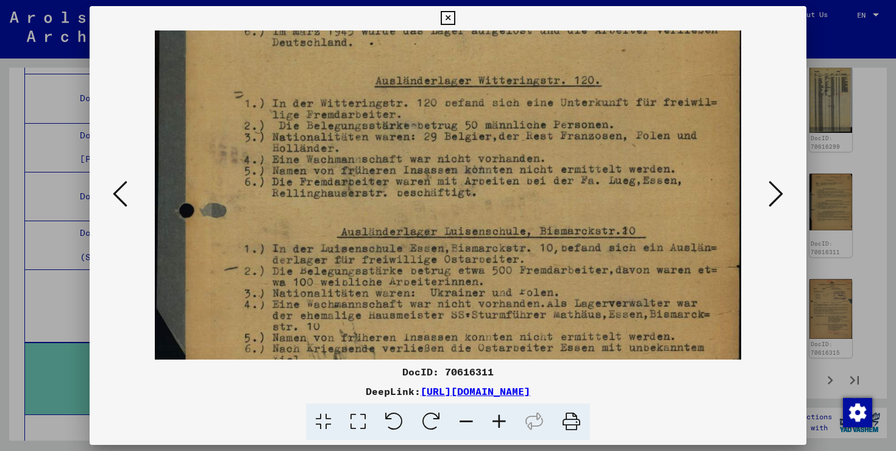
drag, startPoint x: 587, startPoint y: 107, endPoint x: 588, endPoint y: 156, distance: 48.8
click at [588, 156] on img at bounding box center [448, 102] width 587 height 787
click at [771, 189] on icon at bounding box center [776, 193] width 15 height 29
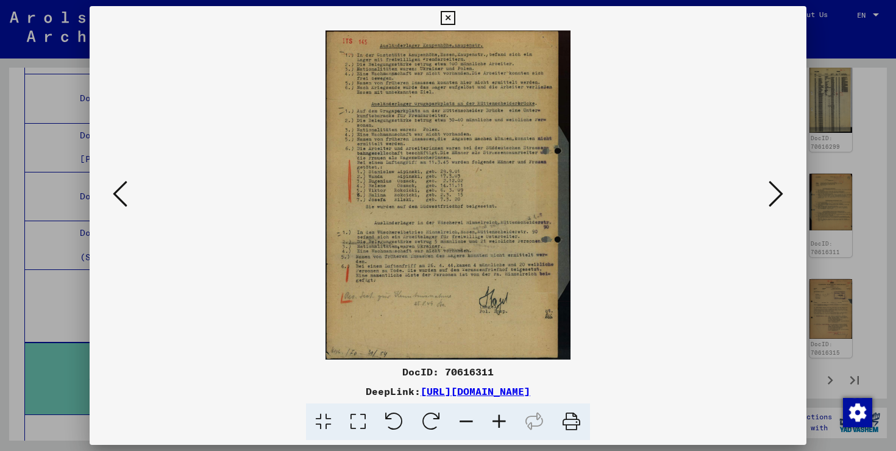
click at [504, 414] on icon at bounding box center [499, 422] width 33 height 37
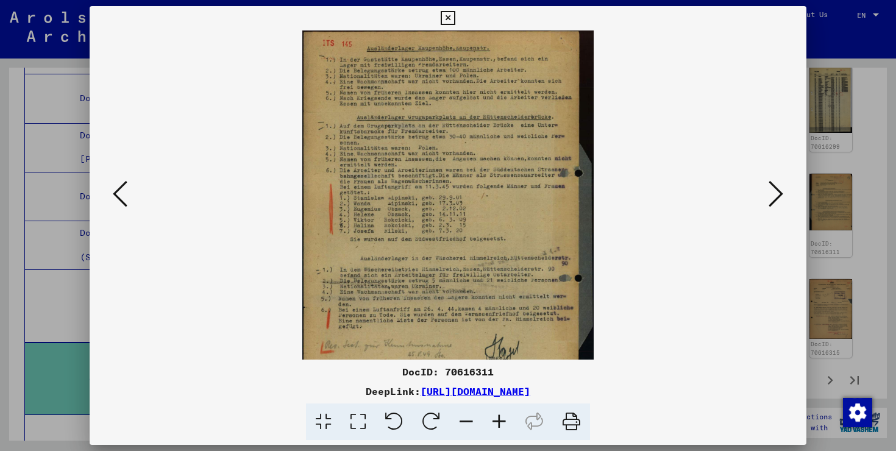
click at [504, 414] on icon at bounding box center [499, 422] width 33 height 37
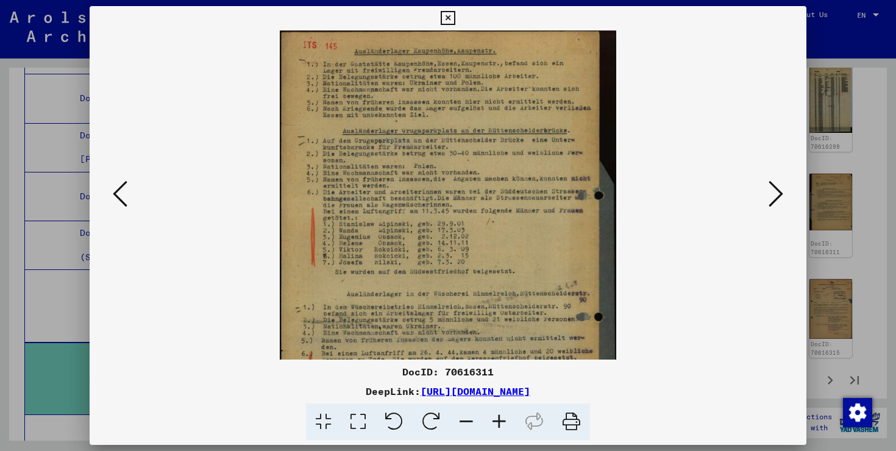
click at [504, 414] on icon at bounding box center [499, 422] width 33 height 37
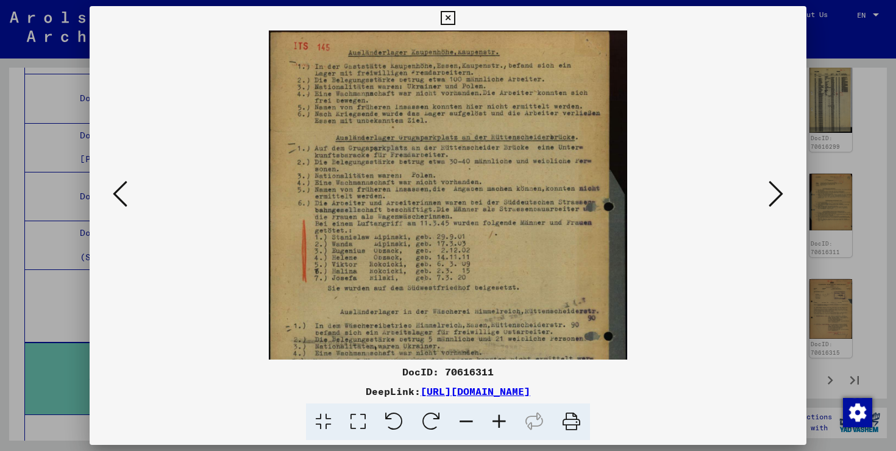
click at [504, 414] on icon at bounding box center [499, 422] width 33 height 37
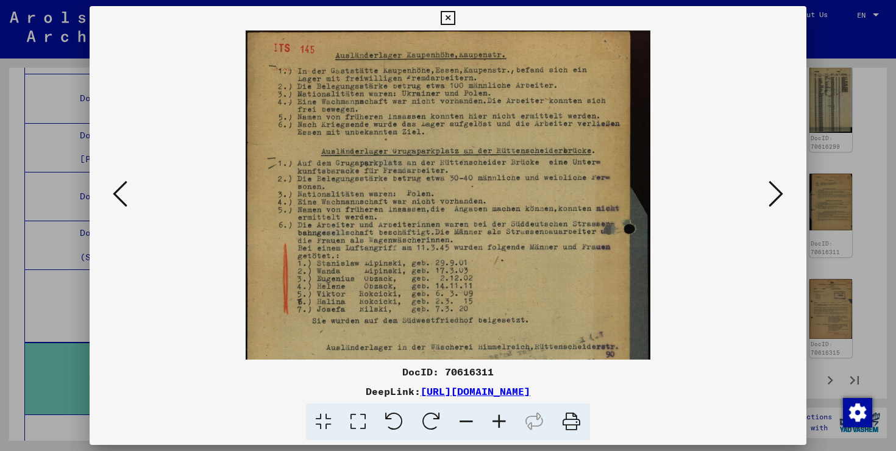
click at [504, 414] on icon at bounding box center [499, 422] width 33 height 37
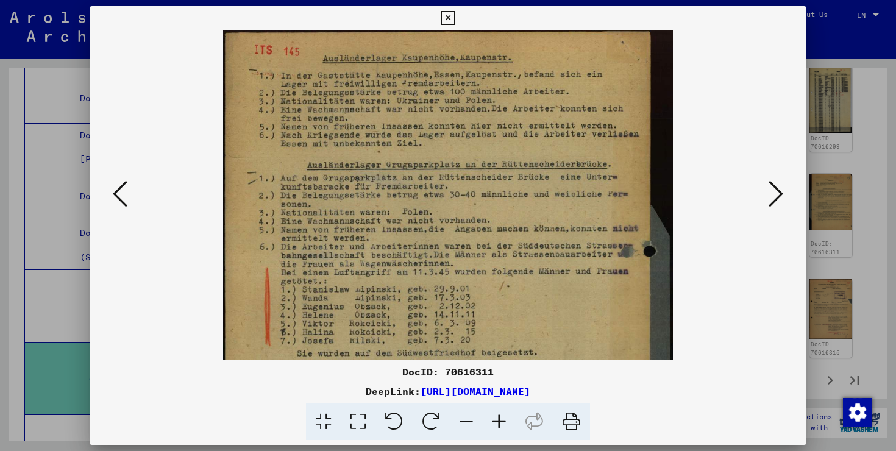
click at [504, 414] on icon at bounding box center [499, 422] width 33 height 37
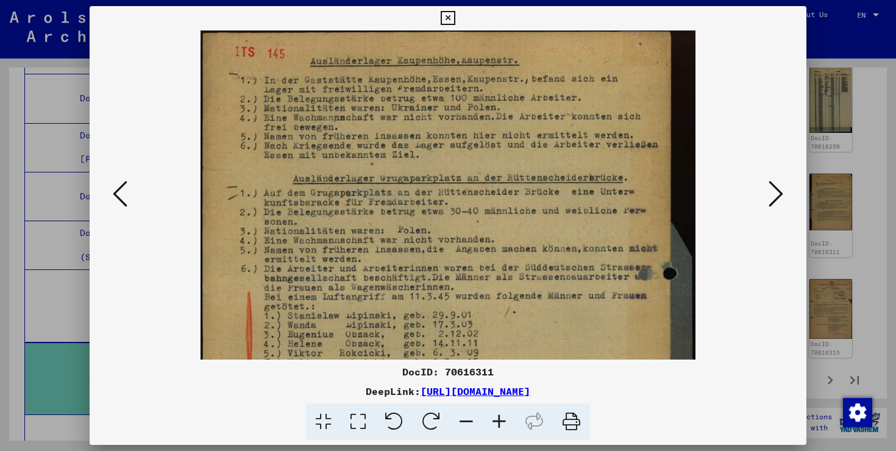
click at [504, 414] on icon at bounding box center [499, 422] width 33 height 37
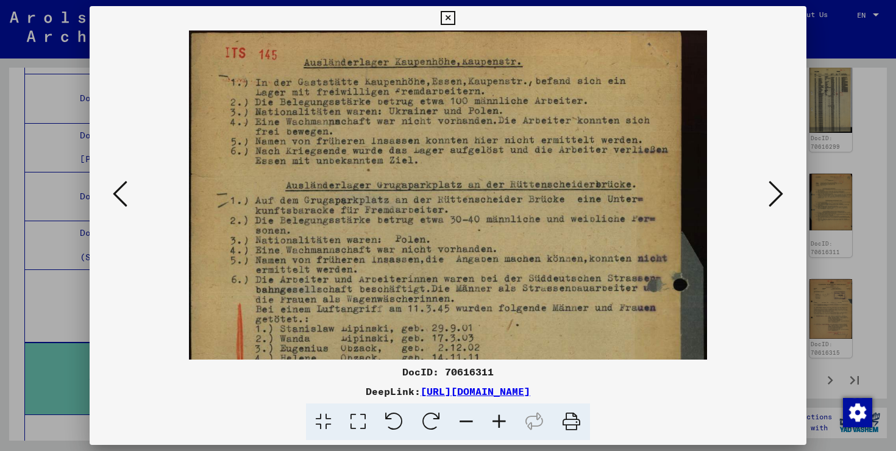
click at [504, 414] on icon at bounding box center [499, 422] width 33 height 37
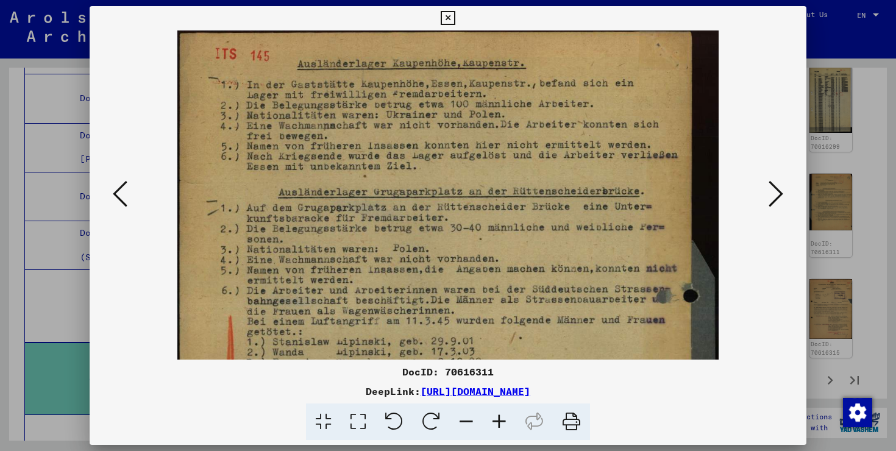
click at [504, 414] on icon at bounding box center [499, 422] width 33 height 37
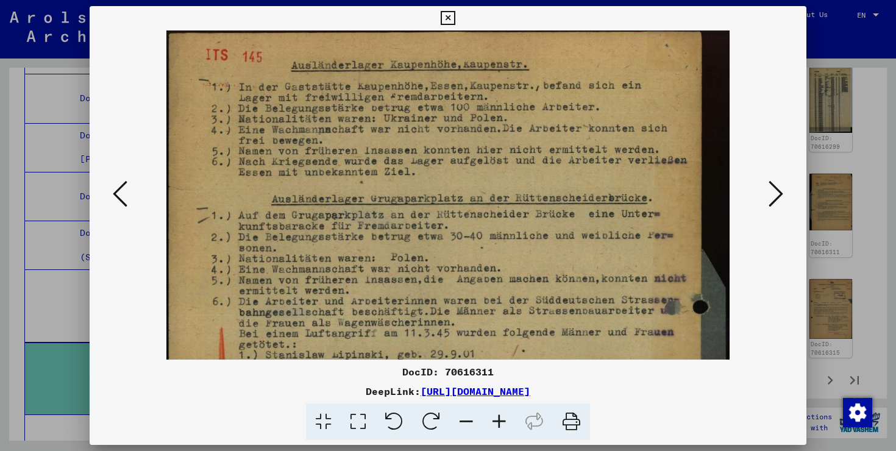
click at [504, 414] on icon at bounding box center [499, 422] width 33 height 37
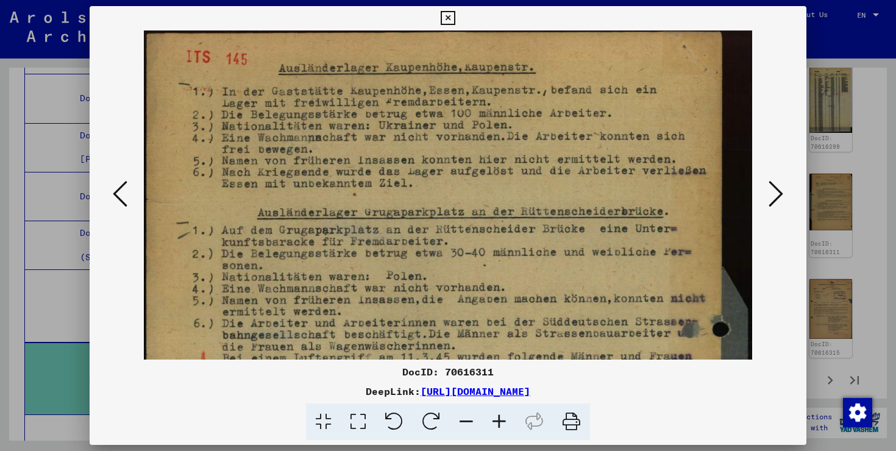
click at [504, 414] on icon at bounding box center [499, 422] width 33 height 37
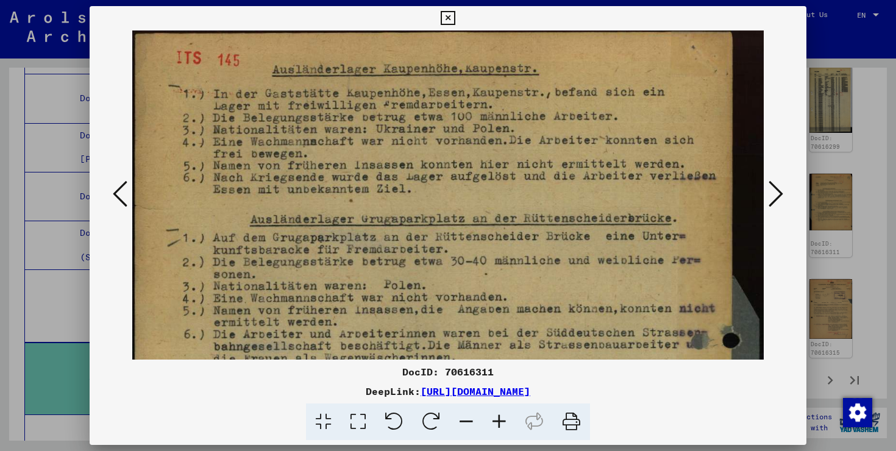
drag, startPoint x: 504, startPoint y: 214, endPoint x: 516, endPoint y: 255, distance: 42.5
click at [516, 255] on img at bounding box center [448, 454] width 632 height 848
drag, startPoint x: 365, startPoint y: 151, endPoint x: 364, endPoint y: 167, distance: 15.9
click at [364, 167] on img at bounding box center [448, 454] width 632 height 848
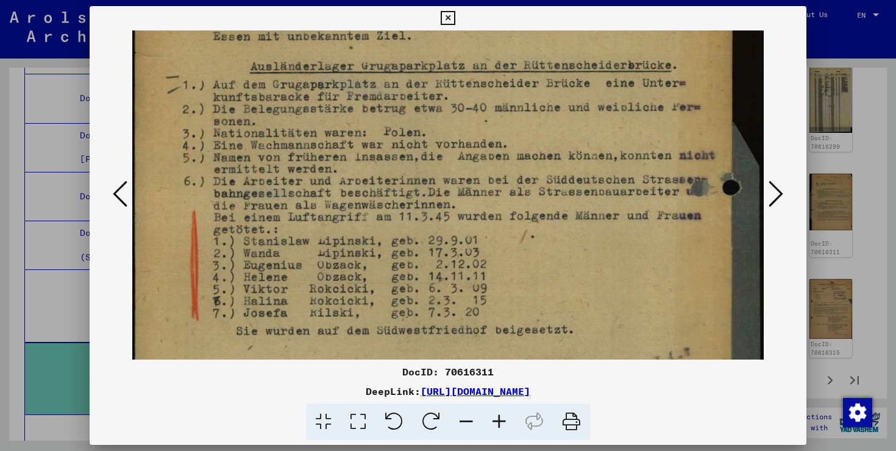
drag, startPoint x: 364, startPoint y: 167, endPoint x: 363, endPoint y: 14, distance: 153.1
click at [363, 14] on div "DocID: 70616311 DeepLink: [URL][DOMAIN_NAME]" at bounding box center [448, 223] width 717 height 435
drag, startPoint x: 354, startPoint y: 201, endPoint x: 350, endPoint y: 120, distance: 81.8
click at [351, 159] on img at bounding box center [448, 301] width 632 height 848
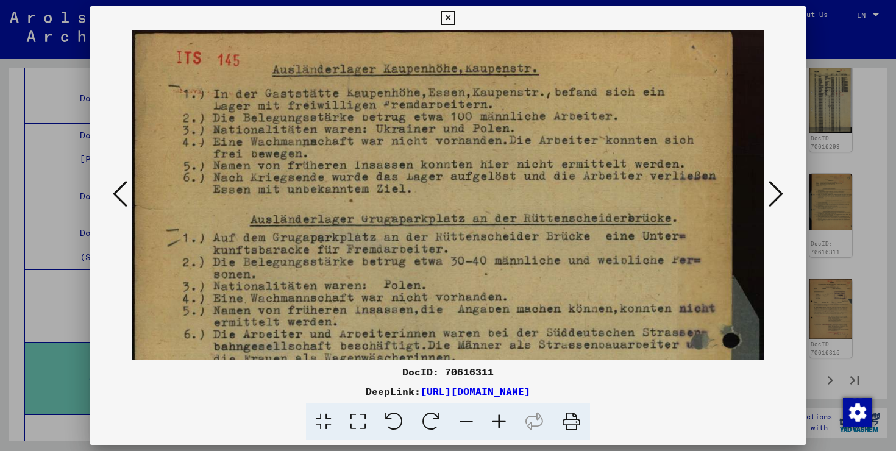
drag, startPoint x: 365, startPoint y: 253, endPoint x: 324, endPoint y: 486, distance: 236.5
click at [324, 451] on html "Search Browse archive Donate Newsletter Help Contact About Us Search Browse arc…" at bounding box center [448, 225] width 896 height 451
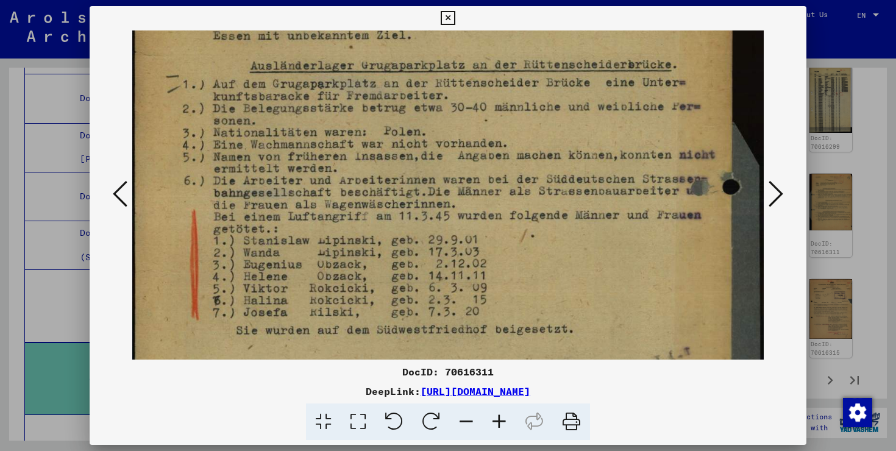
scroll to position [157, 0]
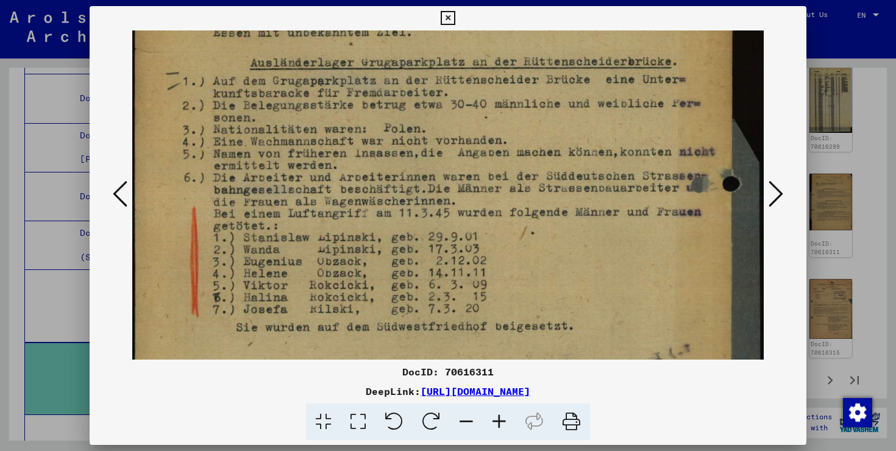
drag, startPoint x: 387, startPoint y: 182, endPoint x: 418, endPoint y: 65, distance: 120.5
click at [418, 65] on img at bounding box center [448, 298] width 632 height 848
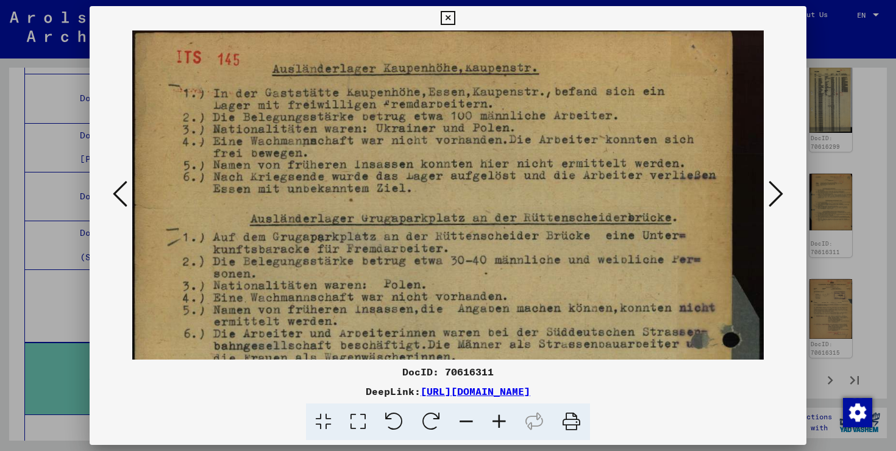
scroll to position [3, 0]
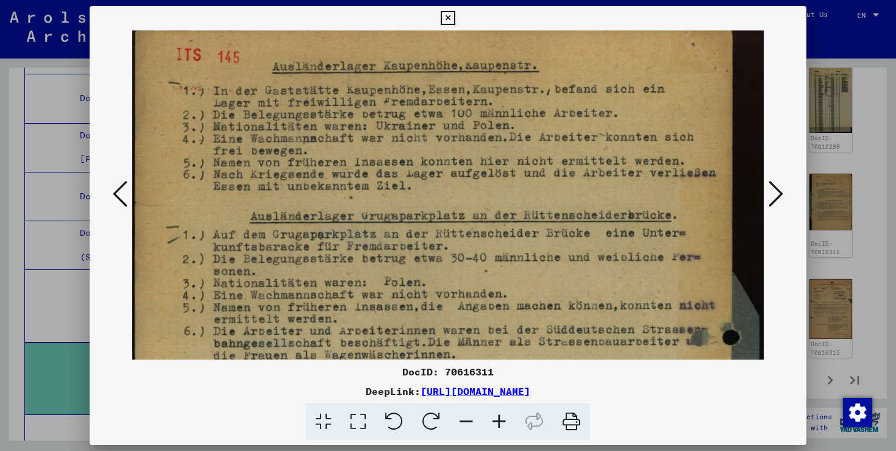
drag, startPoint x: 418, startPoint y: 65, endPoint x: 422, endPoint y: 457, distance: 392.1
click at [422, 451] on html "Search Browse archive Donate Newsletter Help Contact About Us Search Browse arc…" at bounding box center [448, 225] width 896 height 451
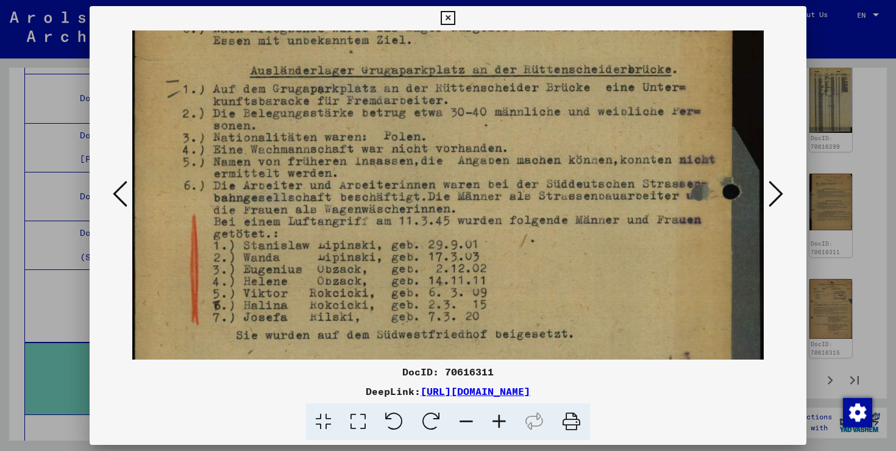
scroll to position [149, 0]
drag, startPoint x: 376, startPoint y: 207, endPoint x: 368, endPoint y: 61, distance: 146.6
click at [368, 61] on img at bounding box center [448, 305] width 632 height 848
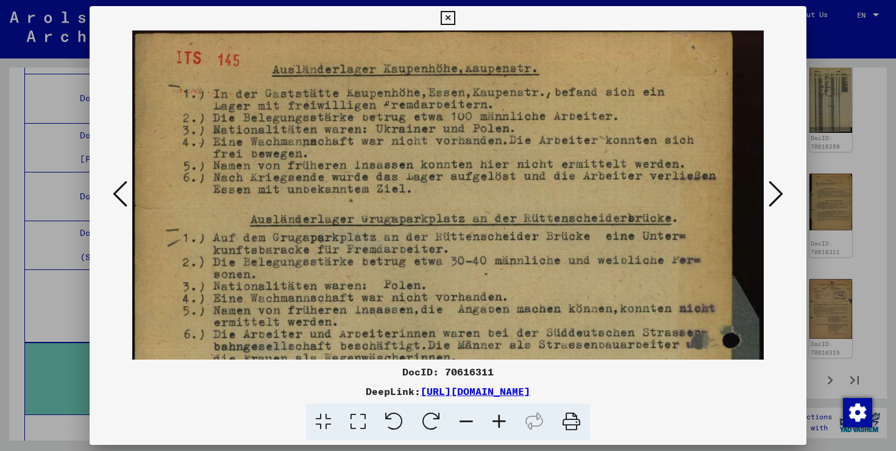
drag, startPoint x: 337, startPoint y: 137, endPoint x: 332, endPoint y: 367, distance: 230.5
click at [333, 367] on div "DocID: 70616311 DeepLink: [URL][DOMAIN_NAME]" at bounding box center [448, 223] width 717 height 435
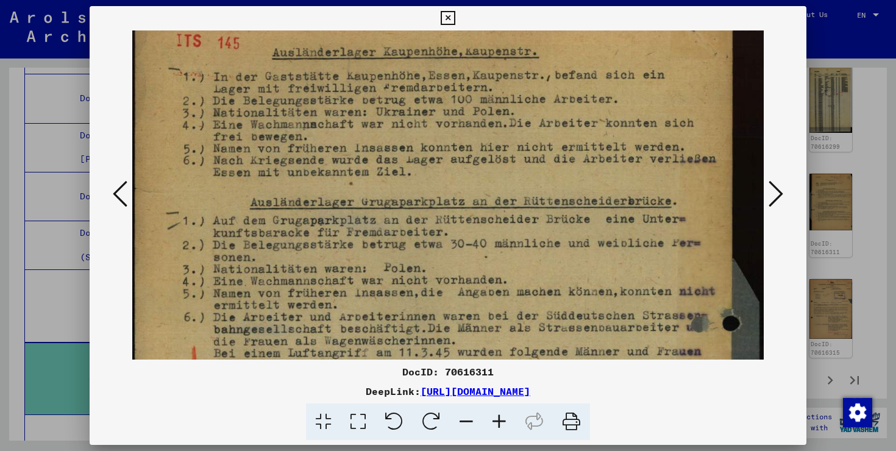
scroll to position [22, 0]
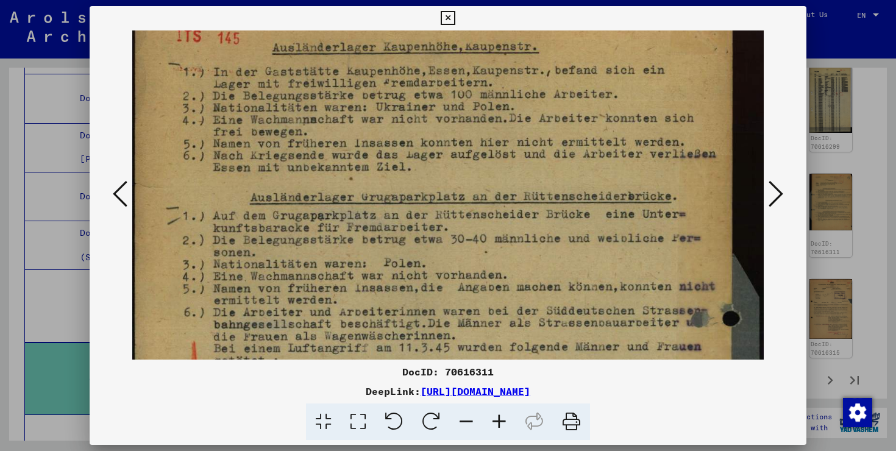
drag, startPoint x: 360, startPoint y: 252, endPoint x: 361, endPoint y: 230, distance: 22.0
click at [361, 230] on img at bounding box center [448, 433] width 632 height 848
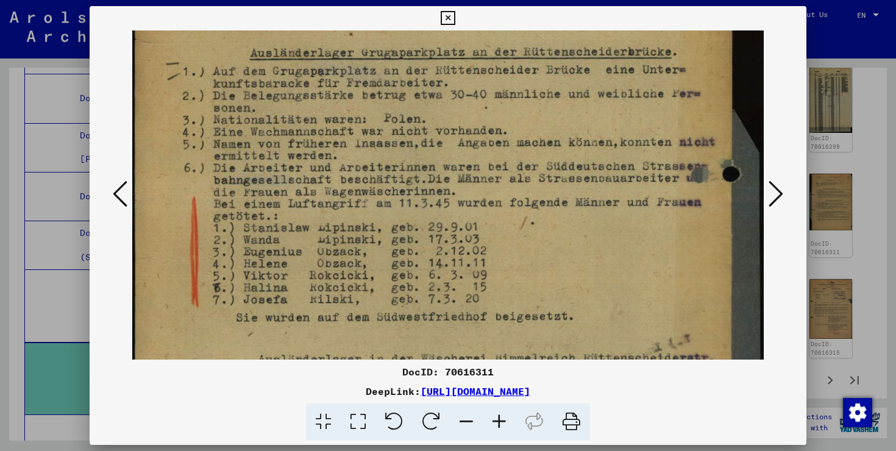
scroll to position [167, 0]
drag, startPoint x: 368, startPoint y: 182, endPoint x: 373, endPoint y: 37, distance: 145.2
click at [373, 37] on img at bounding box center [448, 287] width 632 height 848
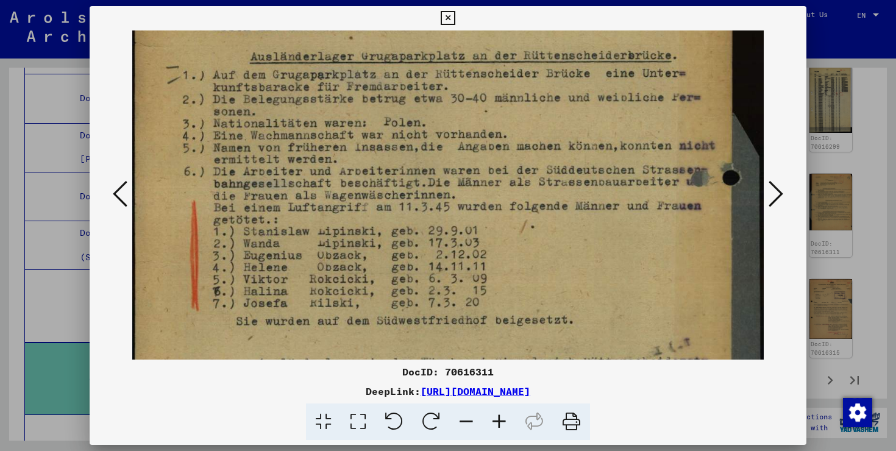
scroll to position [144, 0]
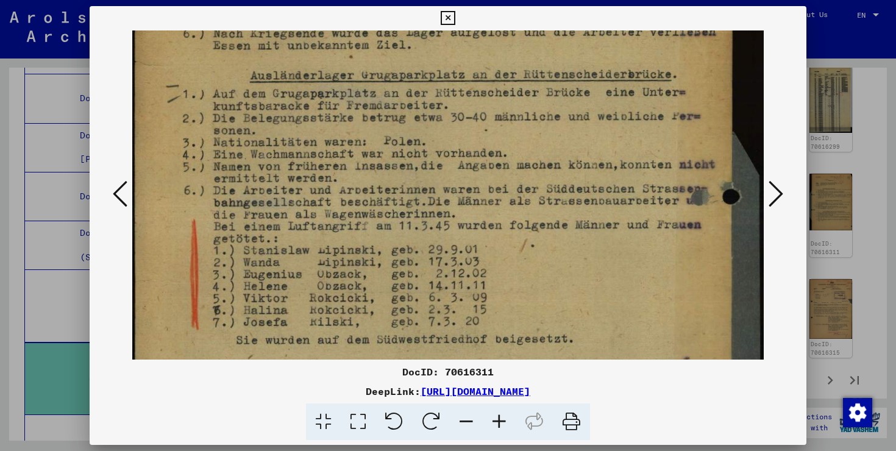
drag, startPoint x: 395, startPoint y: 140, endPoint x: 369, endPoint y: 163, distance: 34.5
click at [369, 163] on img at bounding box center [448, 311] width 632 height 848
drag, startPoint x: 501, startPoint y: 374, endPoint x: 446, endPoint y: 374, distance: 55.5
click at [446, 374] on div "DocID: 70616311" at bounding box center [448, 372] width 717 height 15
copy div "70616311"
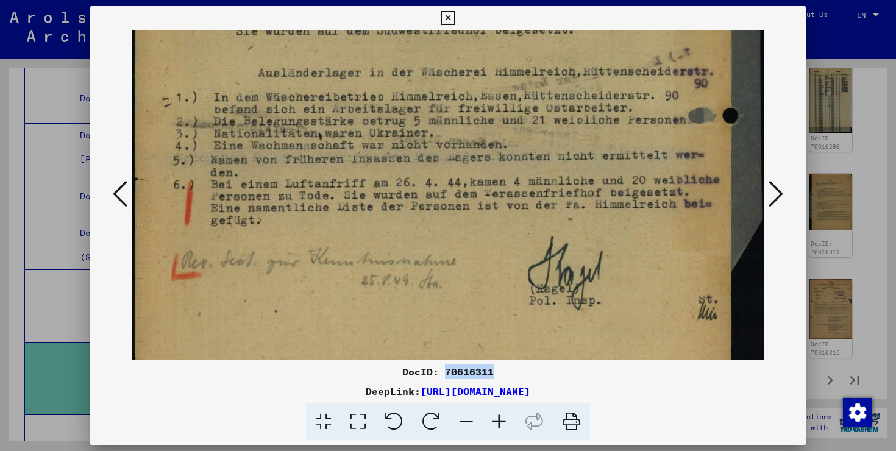
scroll to position [455, 0]
drag, startPoint x: 443, startPoint y: 245, endPoint x: 452, endPoint y: -66, distance: 311.1
click at [452, 0] on html "Search Browse archive Donate Newsletter Help Contact About Us Search Browse arc…" at bounding box center [448, 225] width 896 height 451
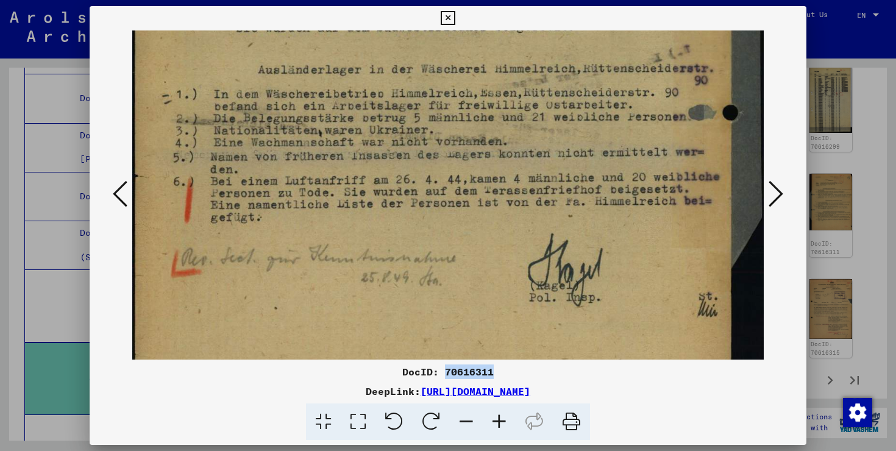
copy div "70616311"
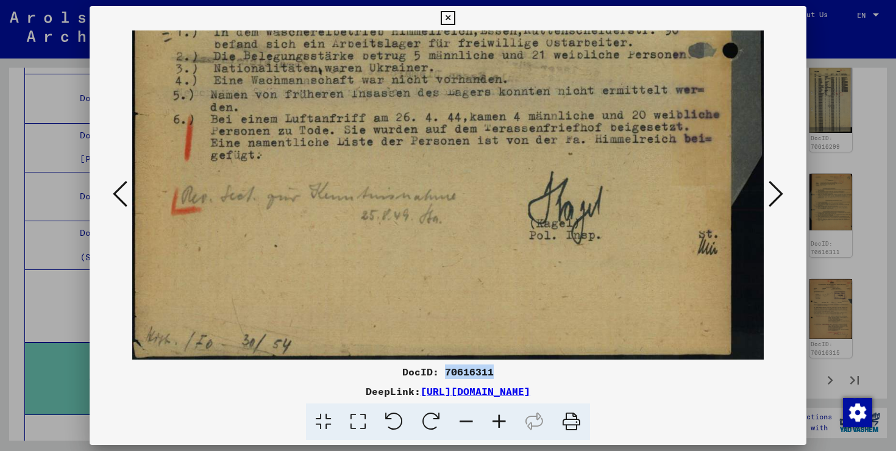
drag, startPoint x: 528, startPoint y: 210, endPoint x: 570, endPoint y: 27, distance: 188.3
click at [570, 27] on div "DocID: 70616311 DeepLink: [URL][DOMAIN_NAME]" at bounding box center [448, 223] width 717 height 435
click at [773, 197] on icon at bounding box center [776, 193] width 15 height 29
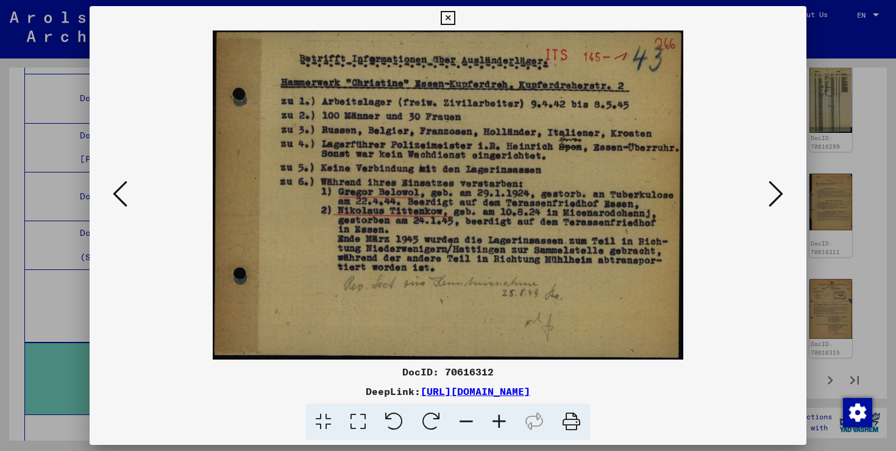
scroll to position [0, 0]
click at [772, 199] on icon at bounding box center [776, 193] width 15 height 29
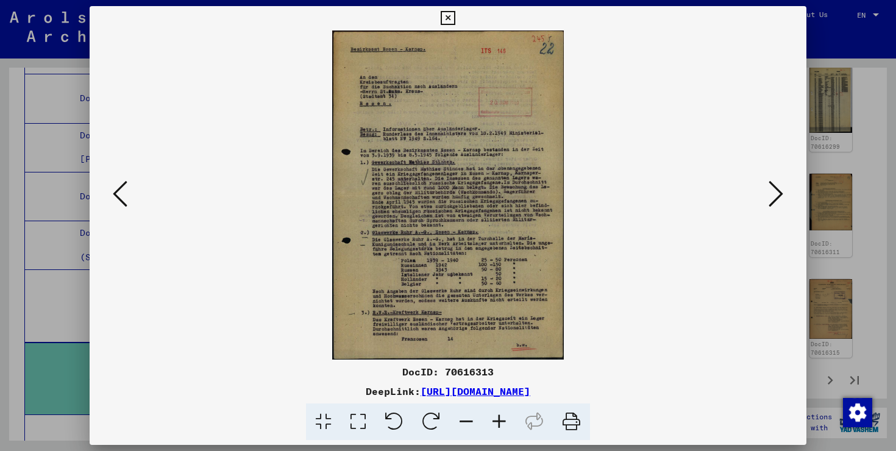
click at [109, 192] on div at bounding box center [448, 194] width 717 height 329
click at [107, 202] on div at bounding box center [448, 194] width 717 height 329
click at [121, 182] on icon at bounding box center [120, 193] width 15 height 29
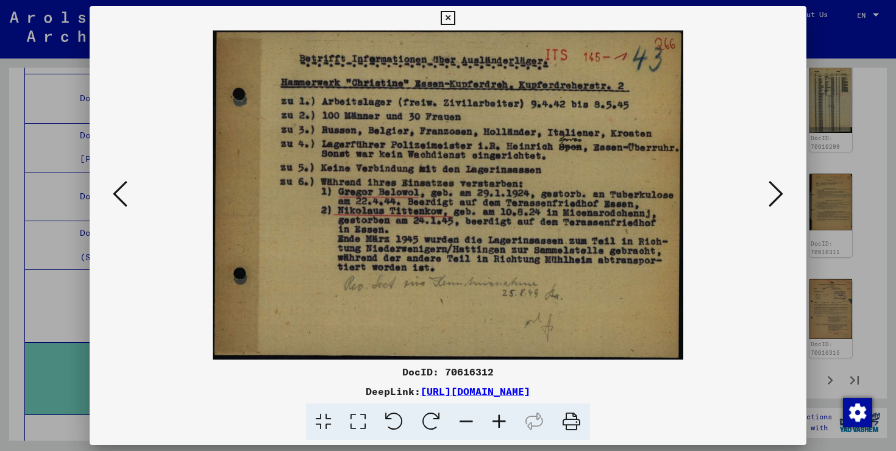
click at [493, 420] on icon at bounding box center [499, 422] width 33 height 37
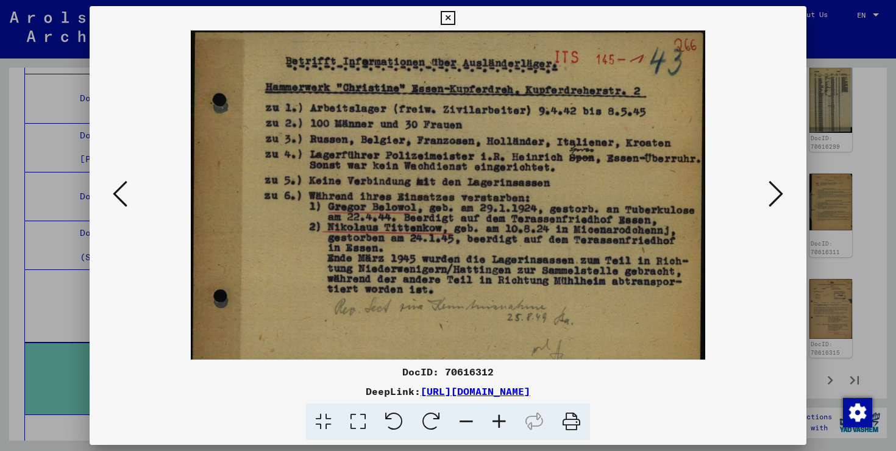
click at [493, 420] on icon at bounding box center [499, 422] width 33 height 37
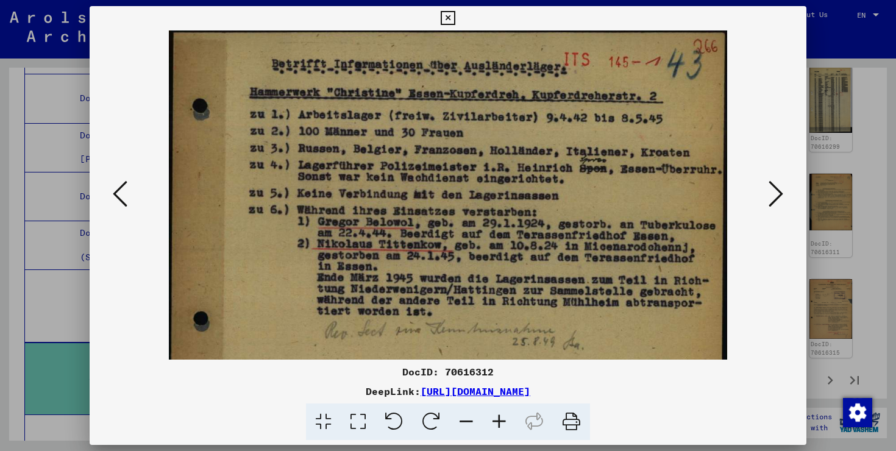
click at [493, 420] on icon at bounding box center [499, 422] width 33 height 37
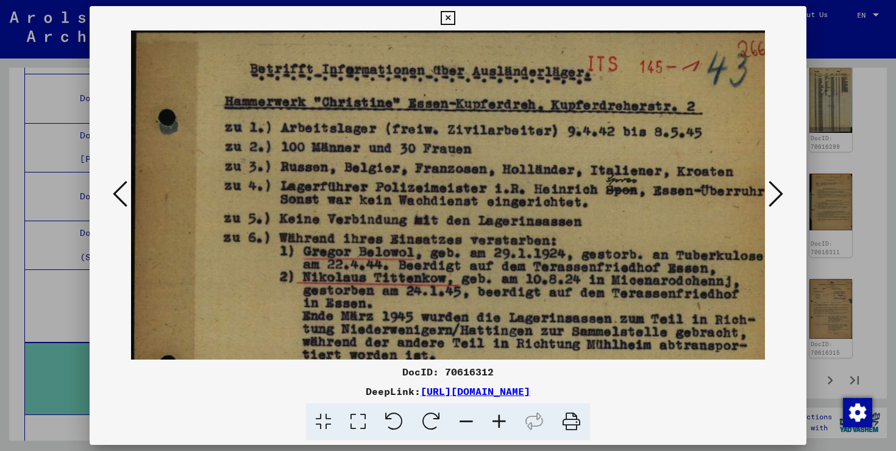
click at [476, 423] on icon at bounding box center [466, 422] width 33 height 37
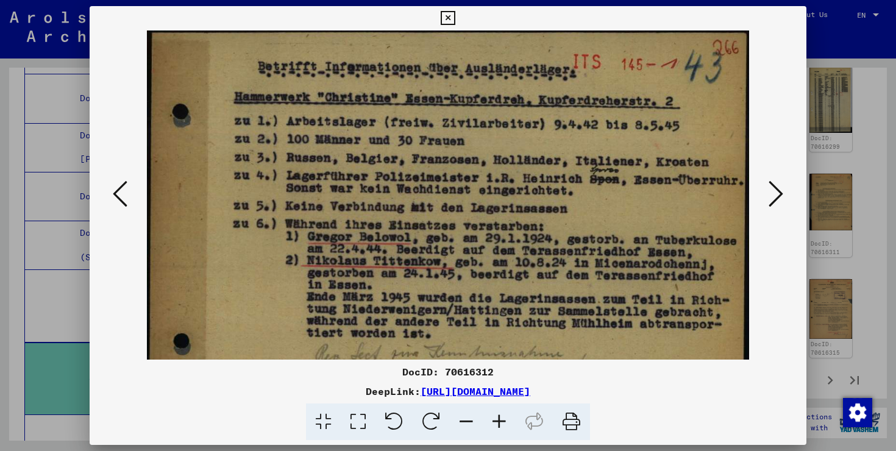
click at [476, 423] on icon at bounding box center [466, 422] width 33 height 37
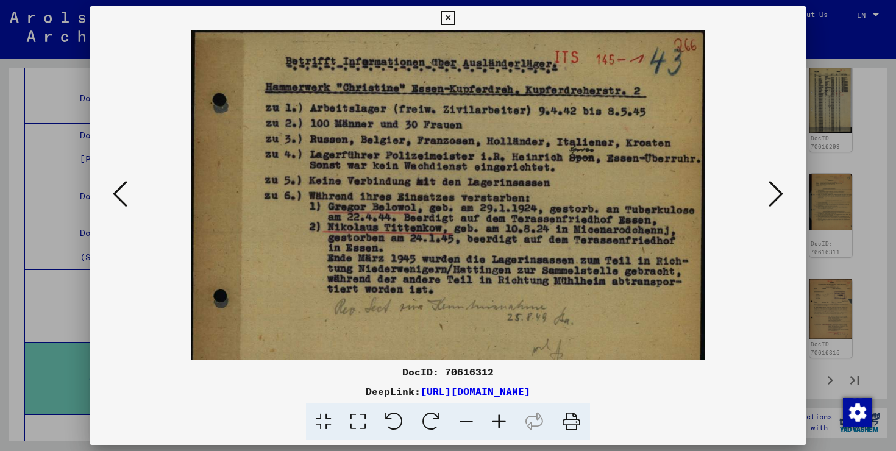
drag, startPoint x: 349, startPoint y: 73, endPoint x: 348, endPoint y: 113, distance: 40.3
click at [348, 110] on img at bounding box center [448, 210] width 515 height 360
